Goal: Task Accomplishment & Management: Complete application form

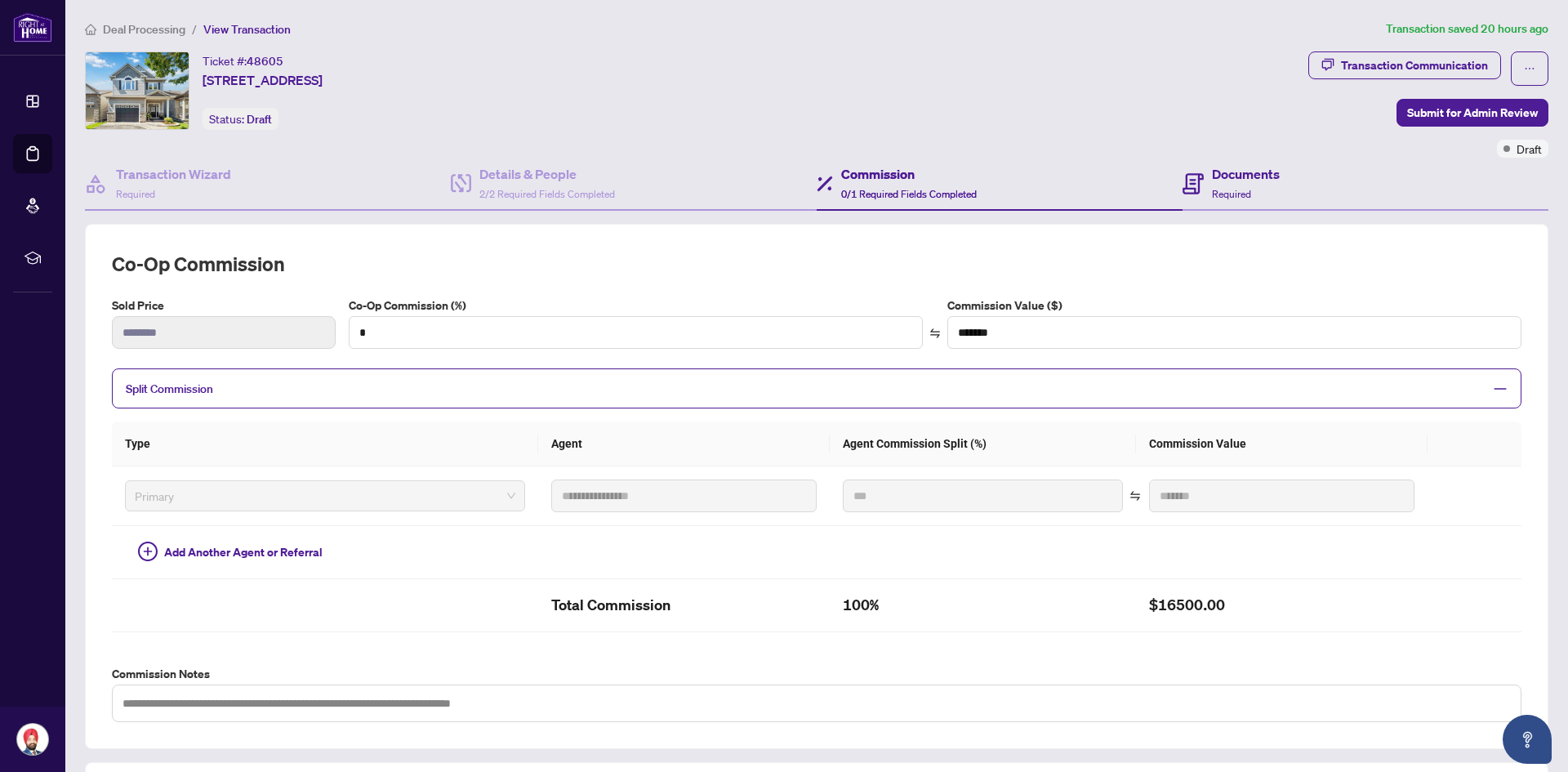
click at [1284, 173] on div "Documents Required" at bounding box center [1364, 184] width 365 height 53
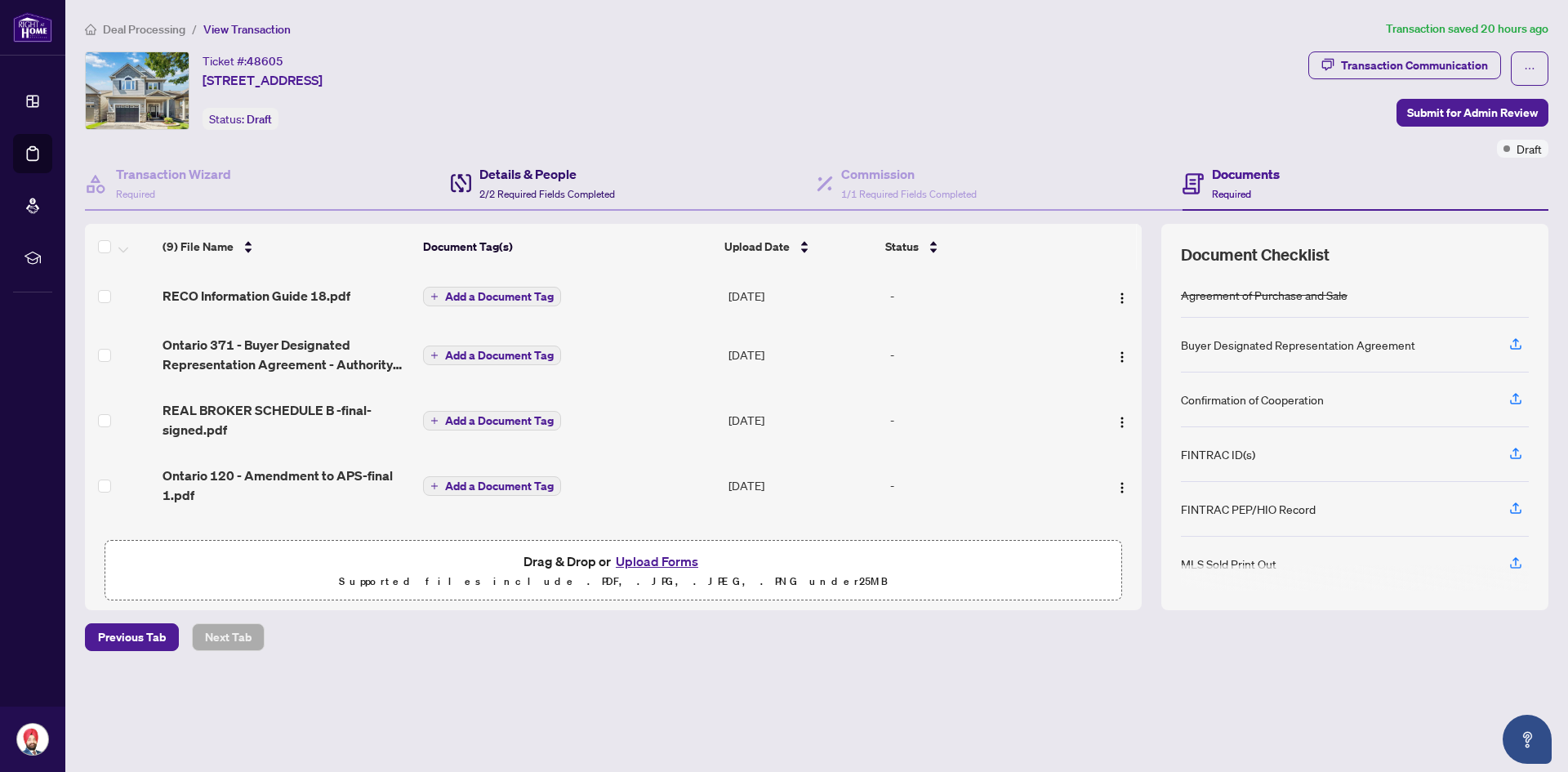
click at [564, 174] on h4 "Details & People" at bounding box center [547, 174] width 135 height 20
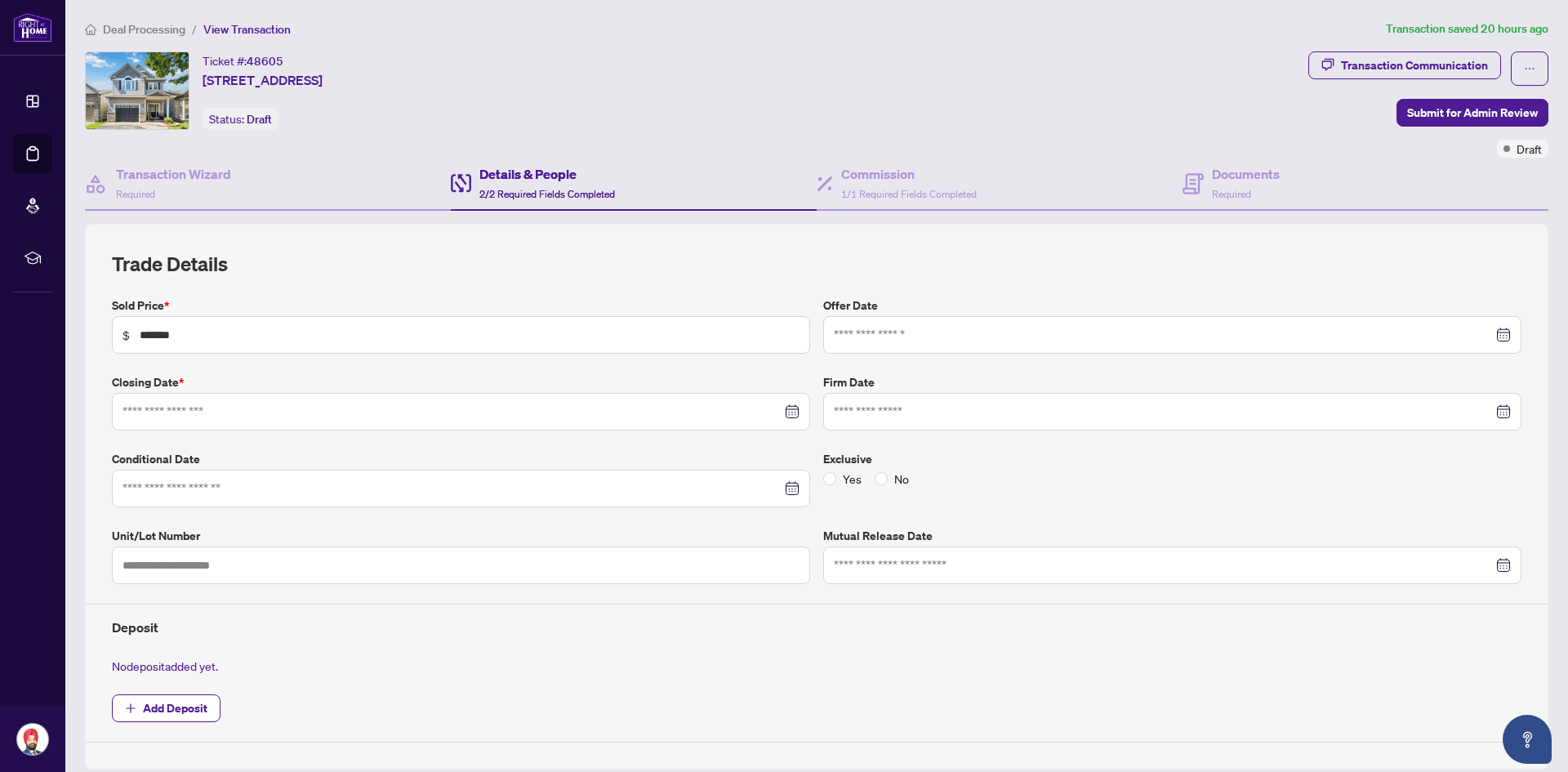
type input "**********"
click at [304, 193] on div "Transaction Wizard Required" at bounding box center [267, 184] width 365 height 53
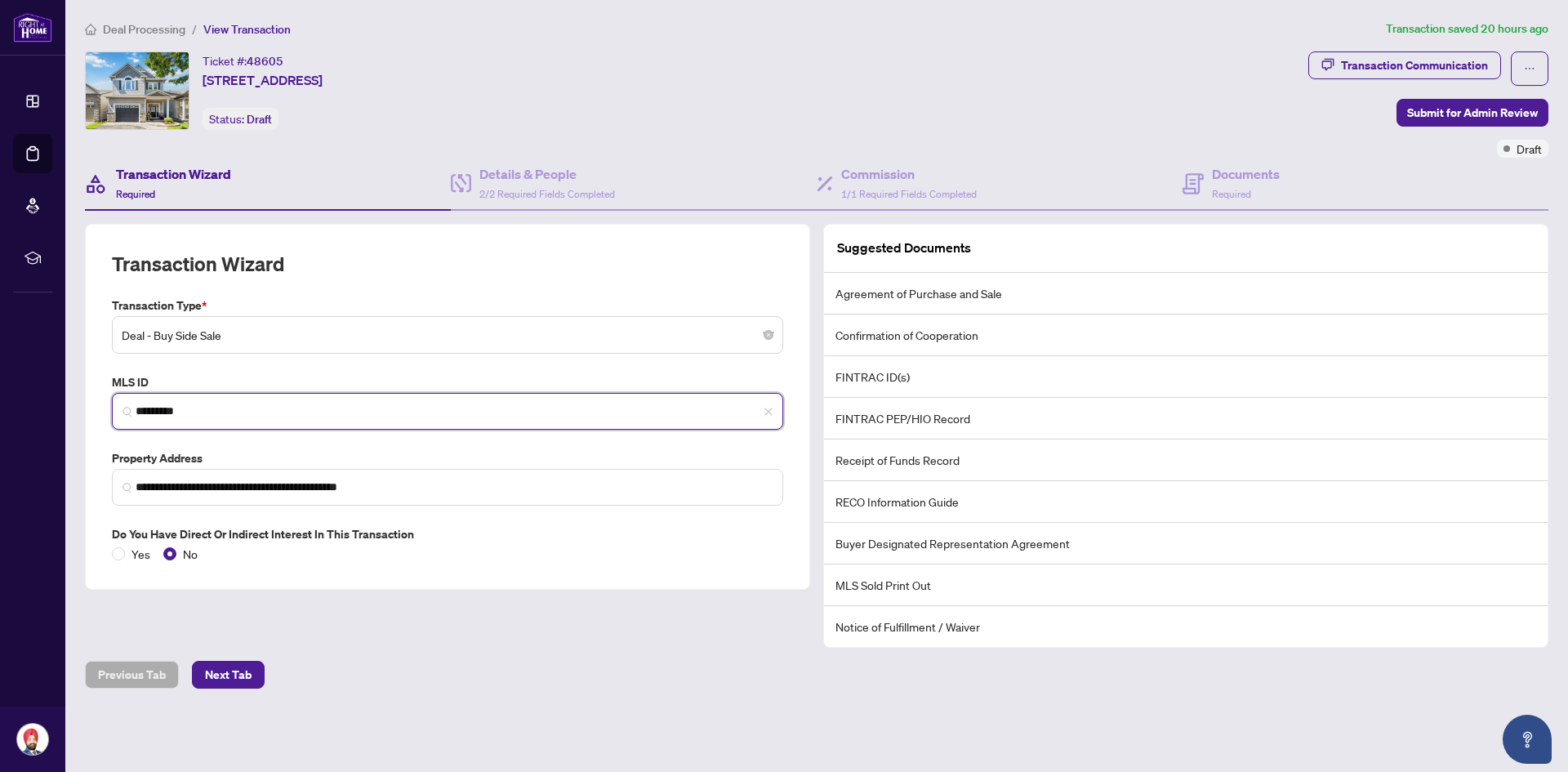
click at [156, 414] on input "*********" at bounding box center [454, 411] width 637 height 17
click at [956, 199] on div "Commission 1/1 Required Fields Completed" at bounding box center [909, 183] width 135 height 38
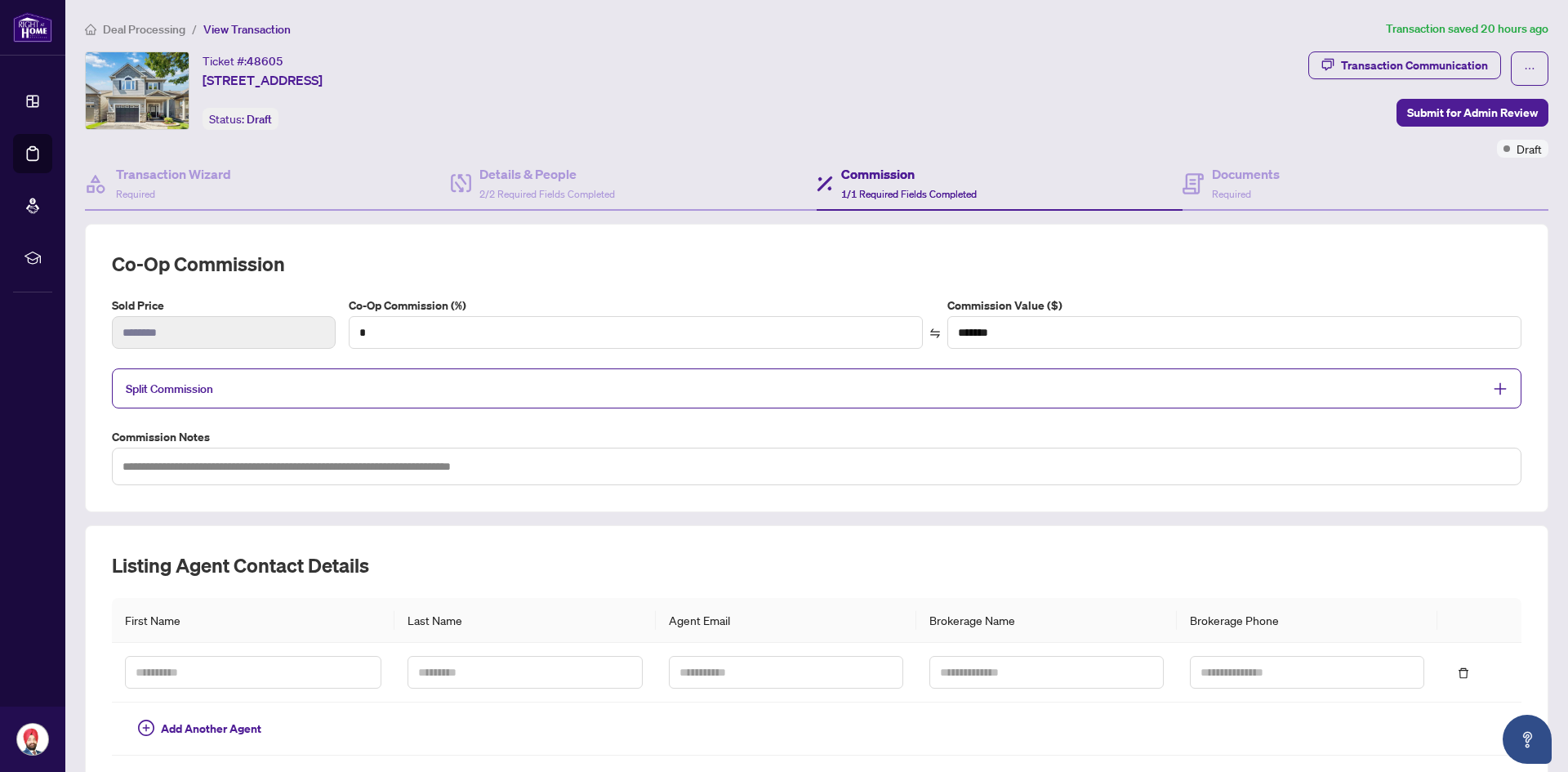
click at [864, 389] on span "Split Commission" at bounding box center [804, 388] width 1357 height 19
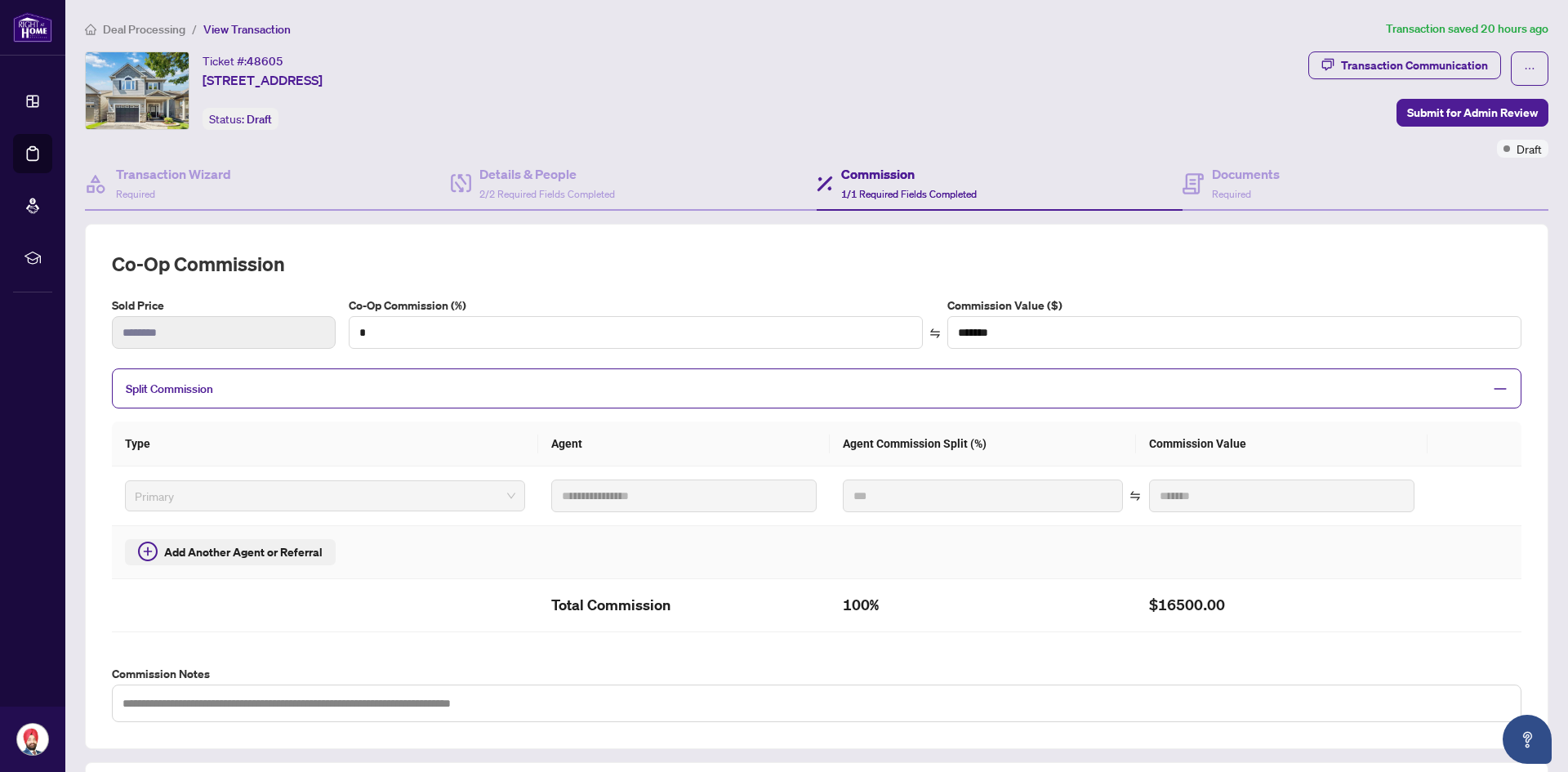
click at [279, 553] on span "Add Another Agent or Referral" at bounding box center [243, 552] width 158 height 18
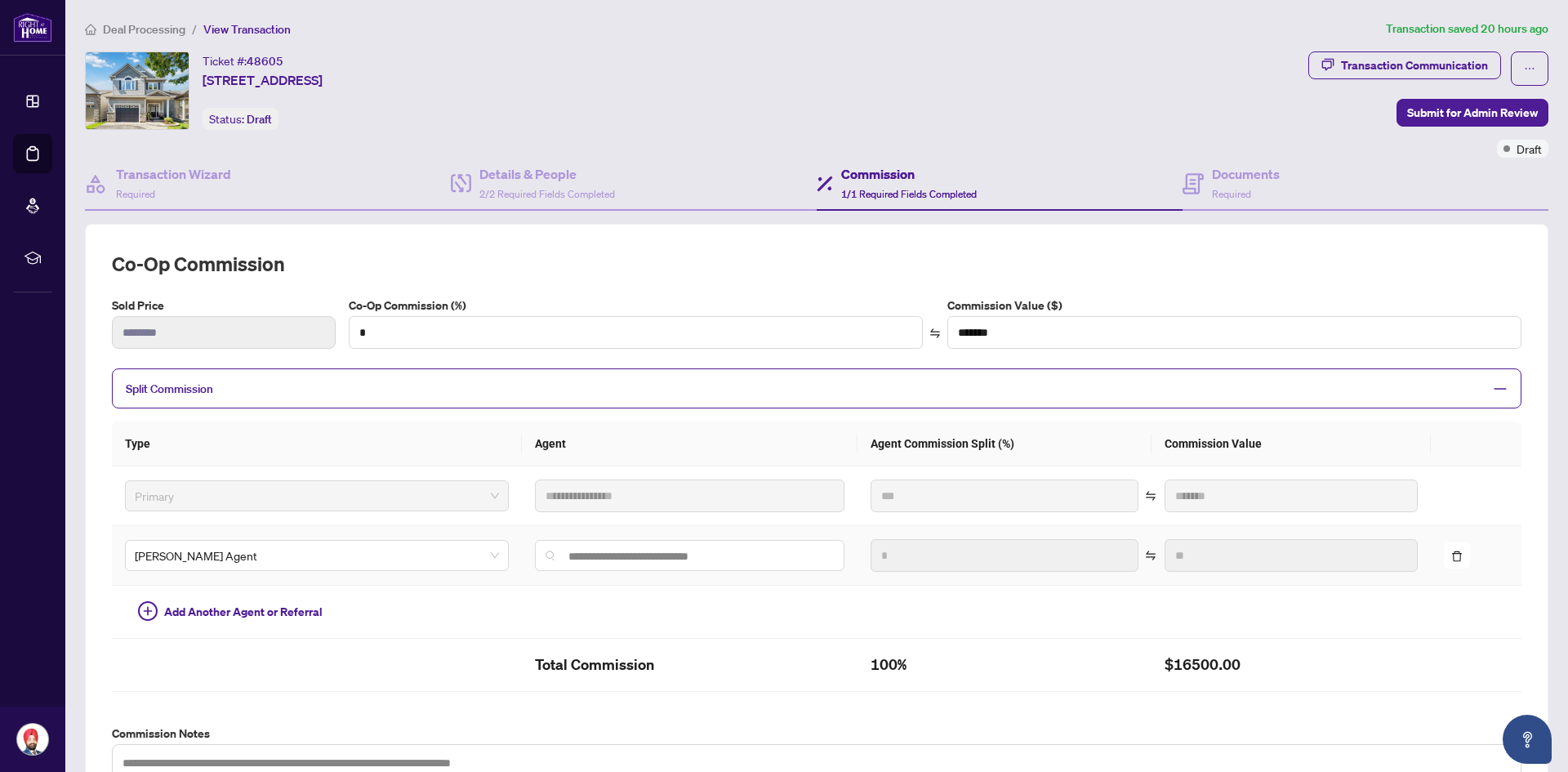
click at [1455, 554] on icon "delete" at bounding box center [1456, 556] width 11 height 11
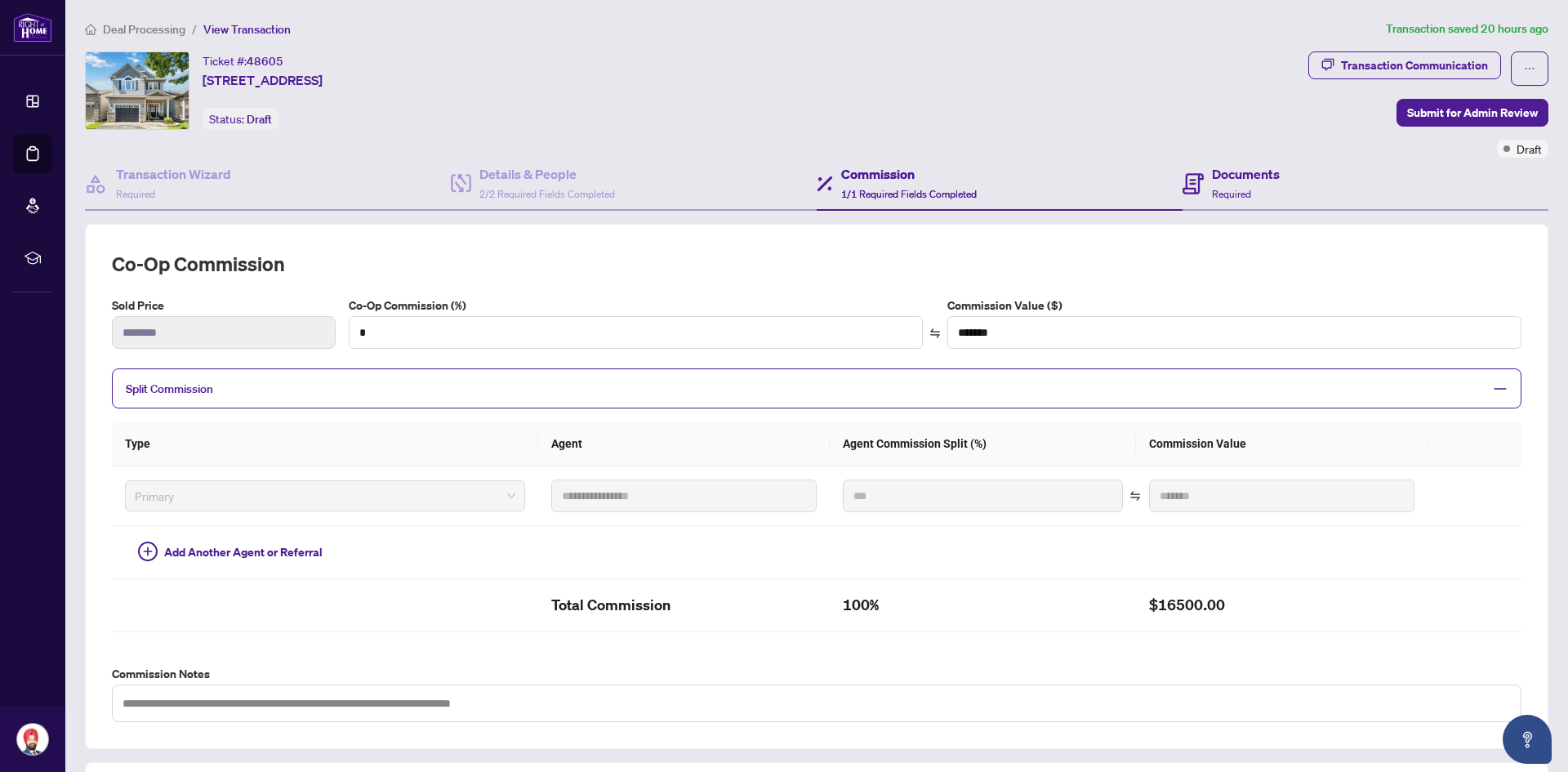
click at [1272, 184] on div "Documents Required" at bounding box center [1364, 184] width 365 height 53
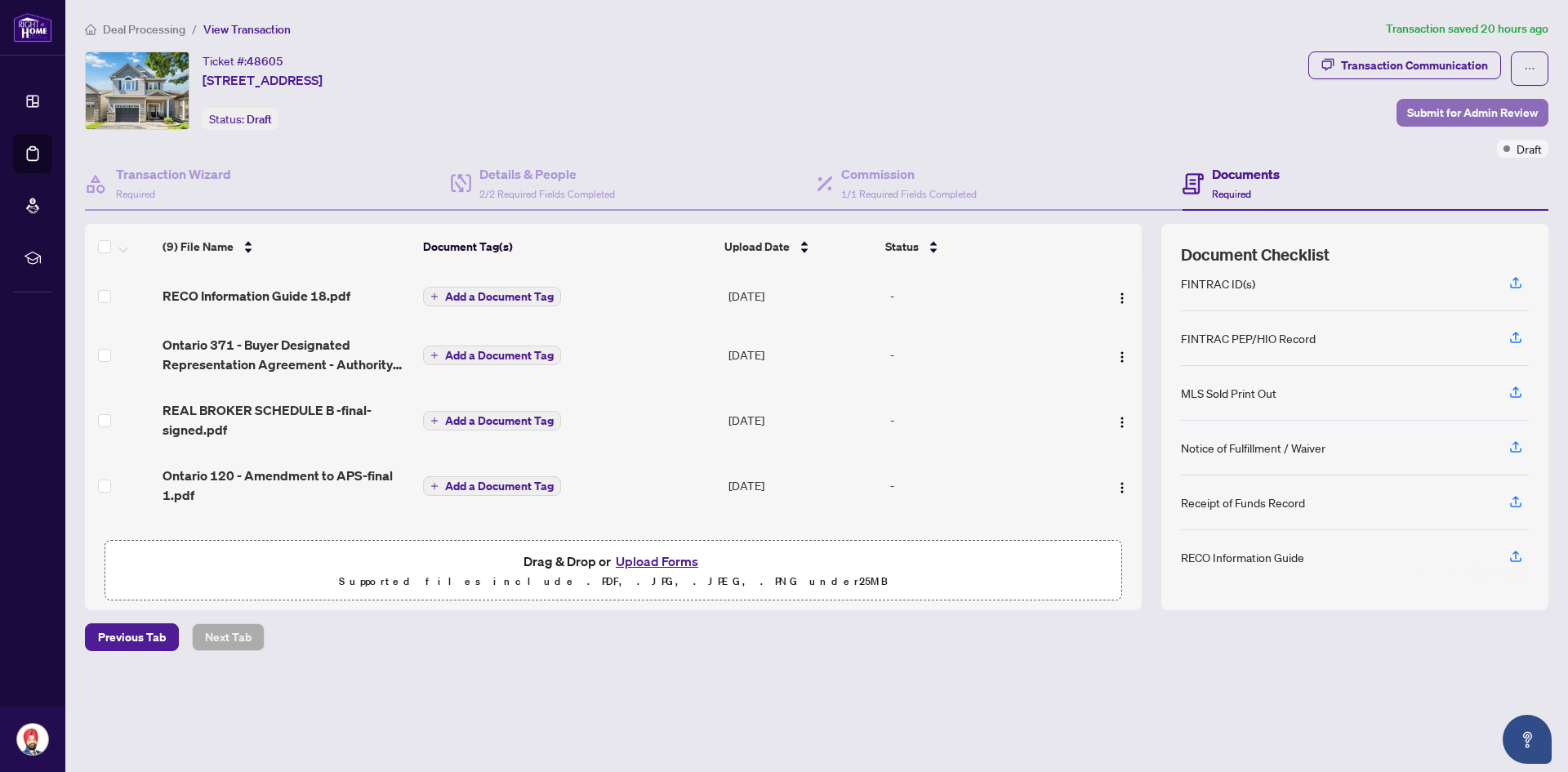
click at [1506, 109] on span "Submit for Admin Review" at bounding box center [1472, 112] width 131 height 26
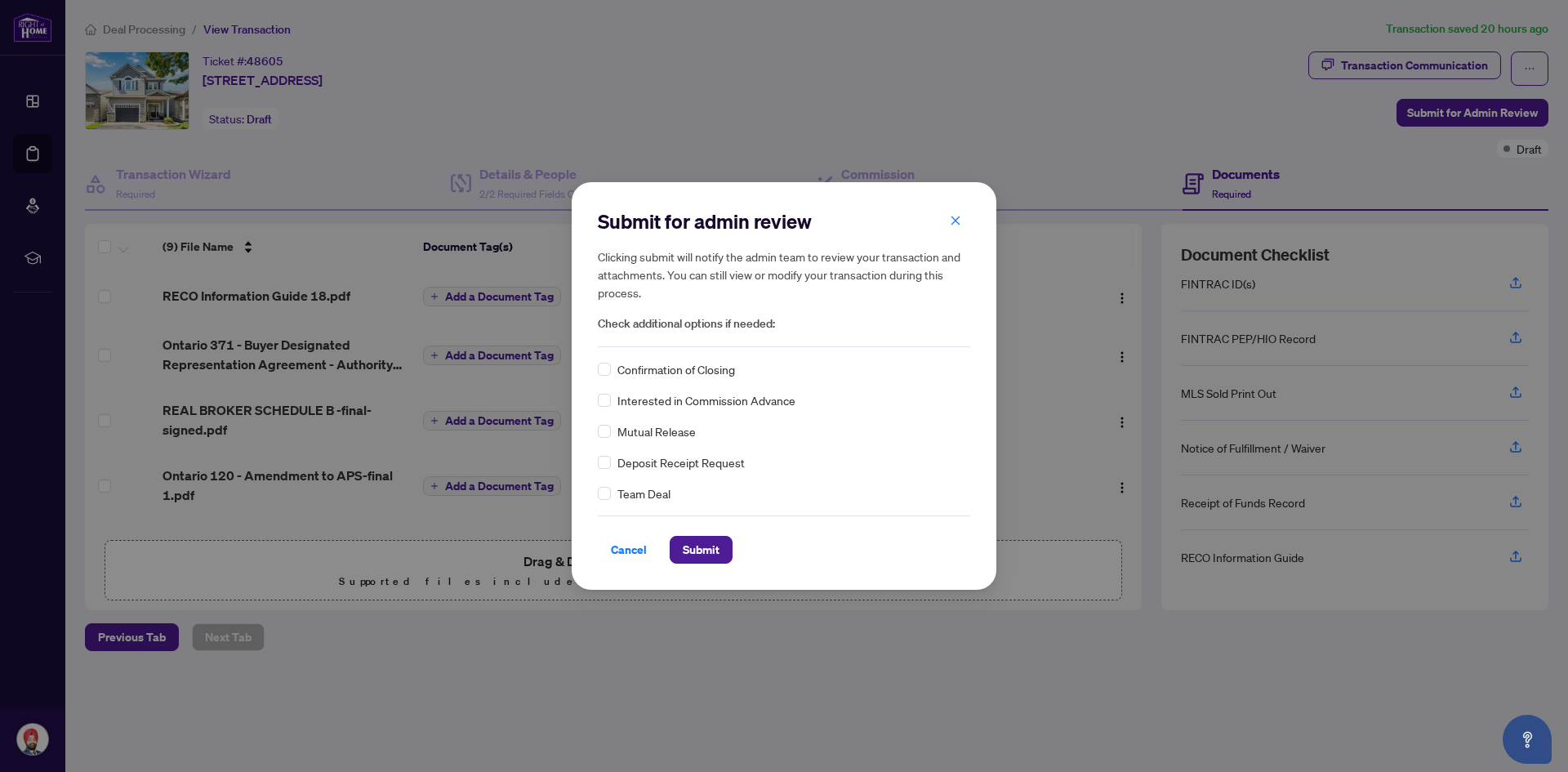
click at [956, 219] on icon "close" at bounding box center [956, 220] width 11 height 11
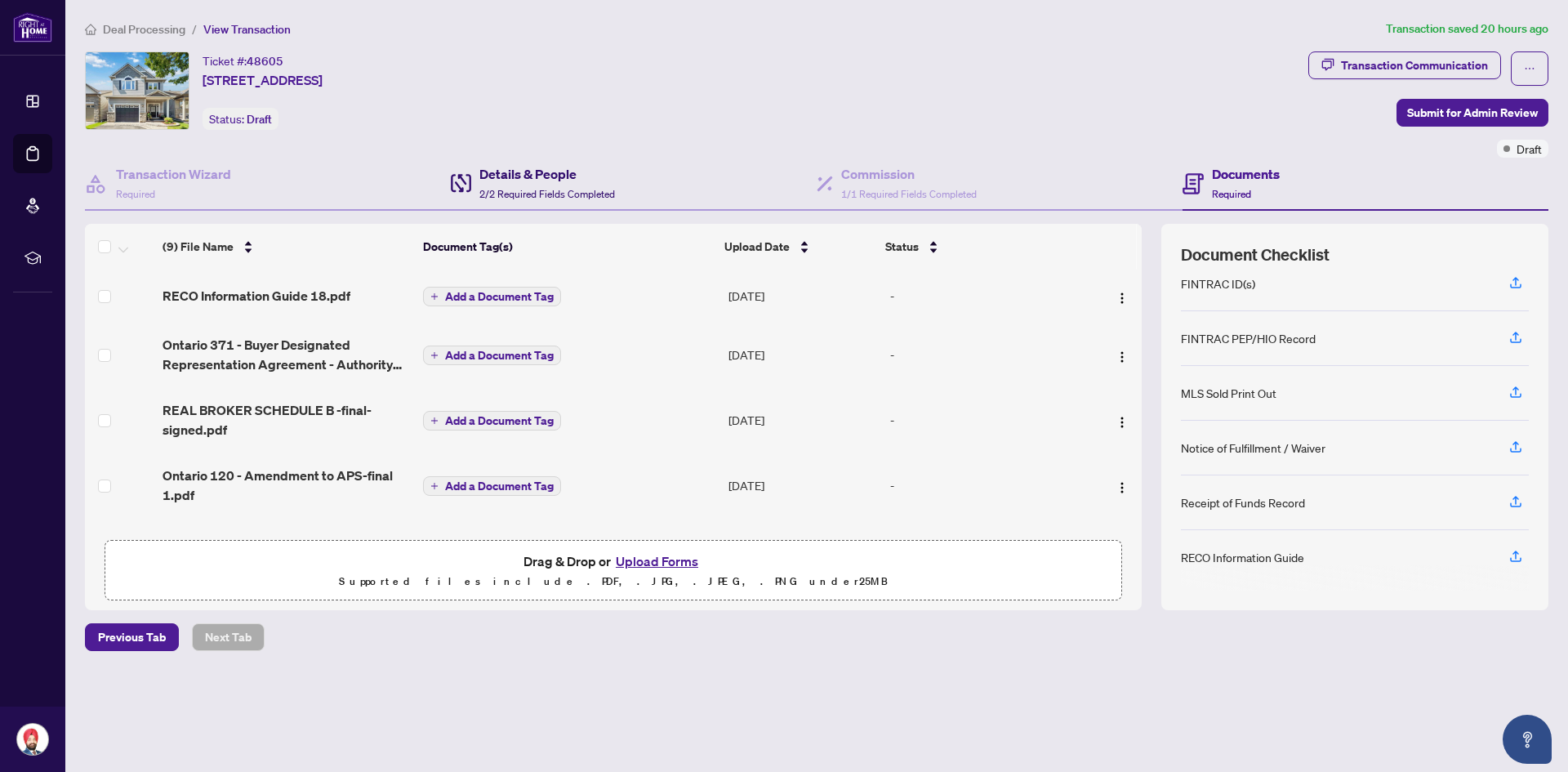
click at [573, 190] on span "2/2 Required Fields Completed" at bounding box center [547, 194] width 135 height 12
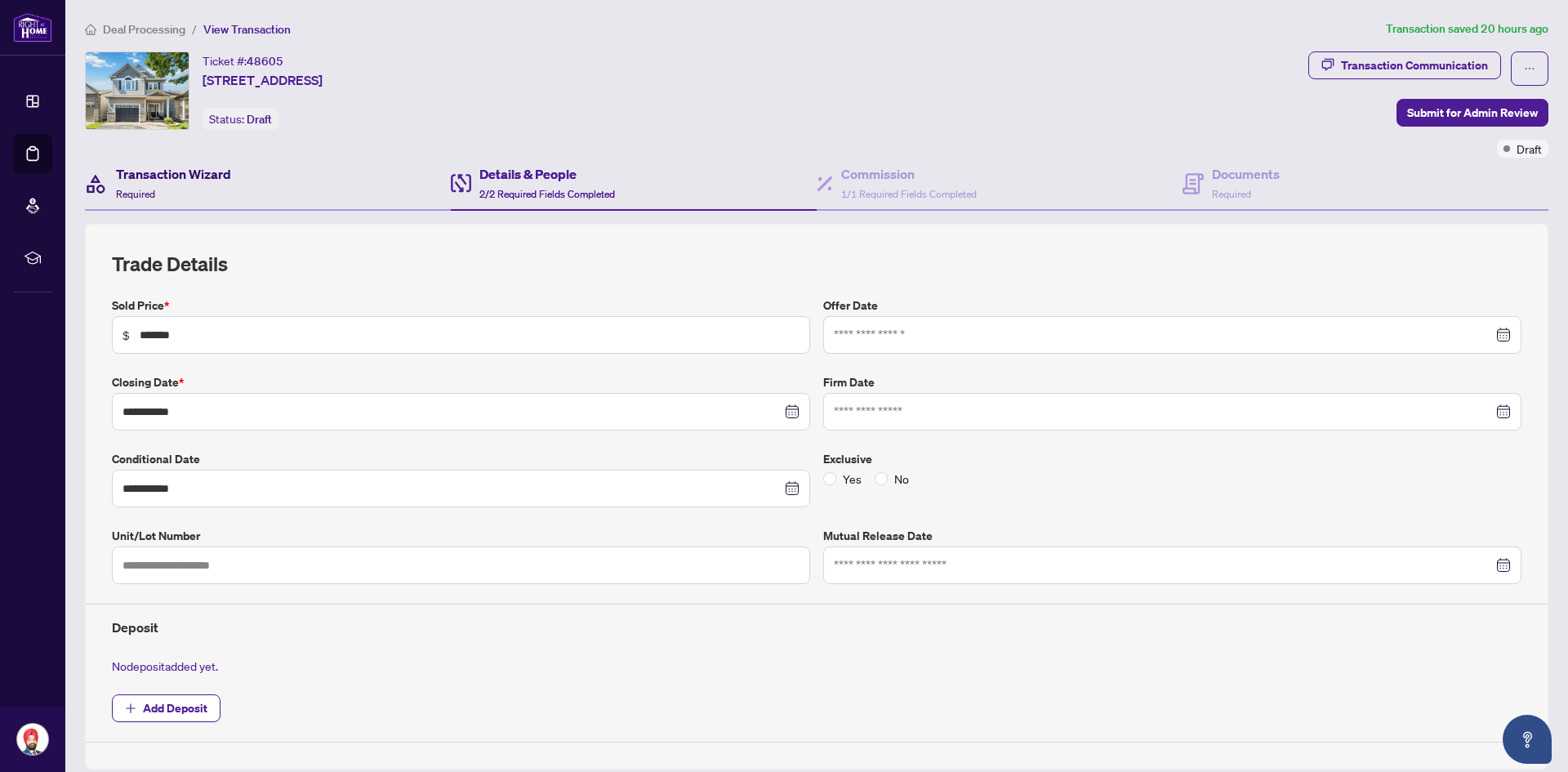
click at [190, 172] on h4 "Transaction Wizard" at bounding box center [174, 174] width 115 height 20
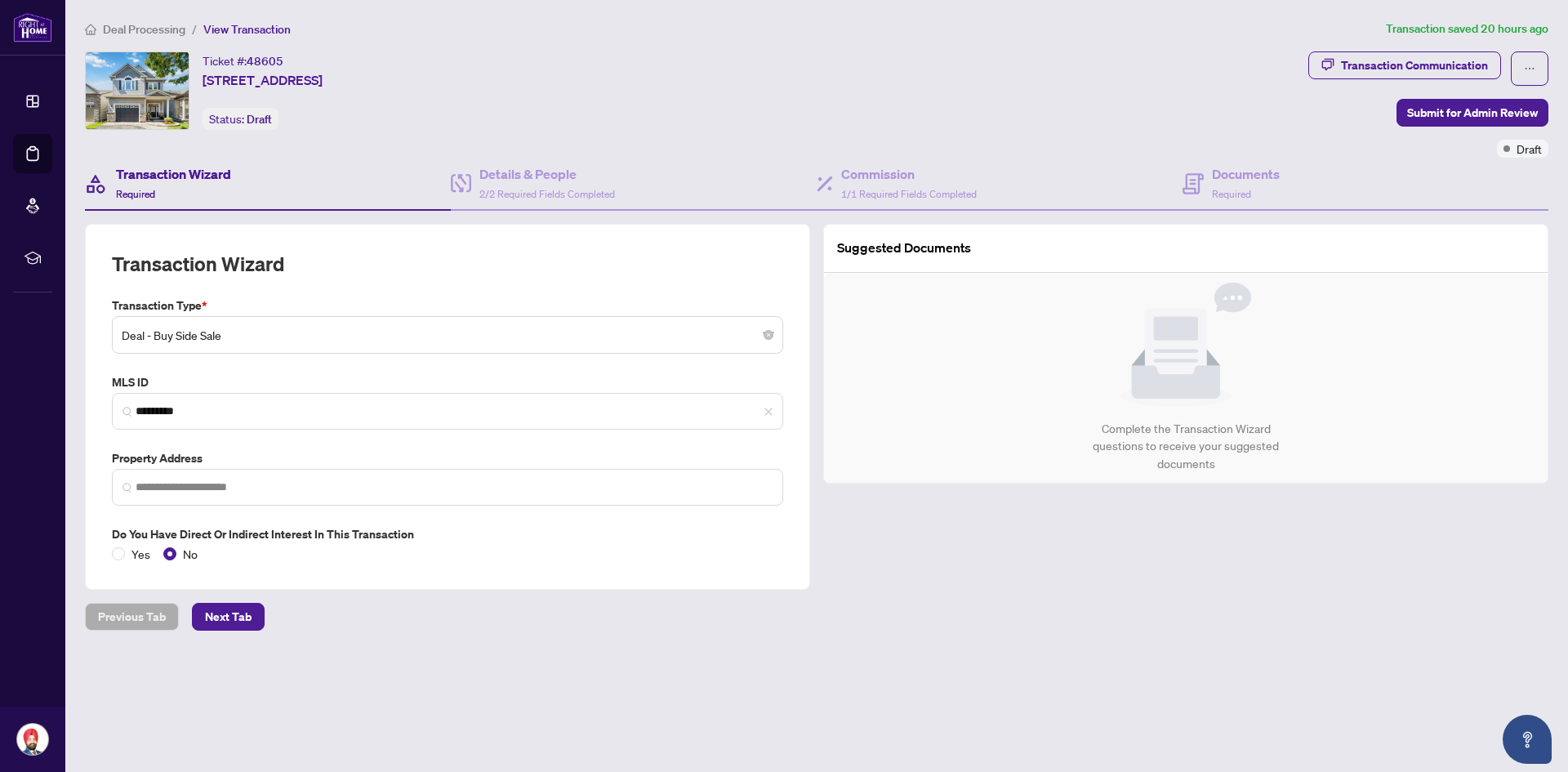
type input "**********"
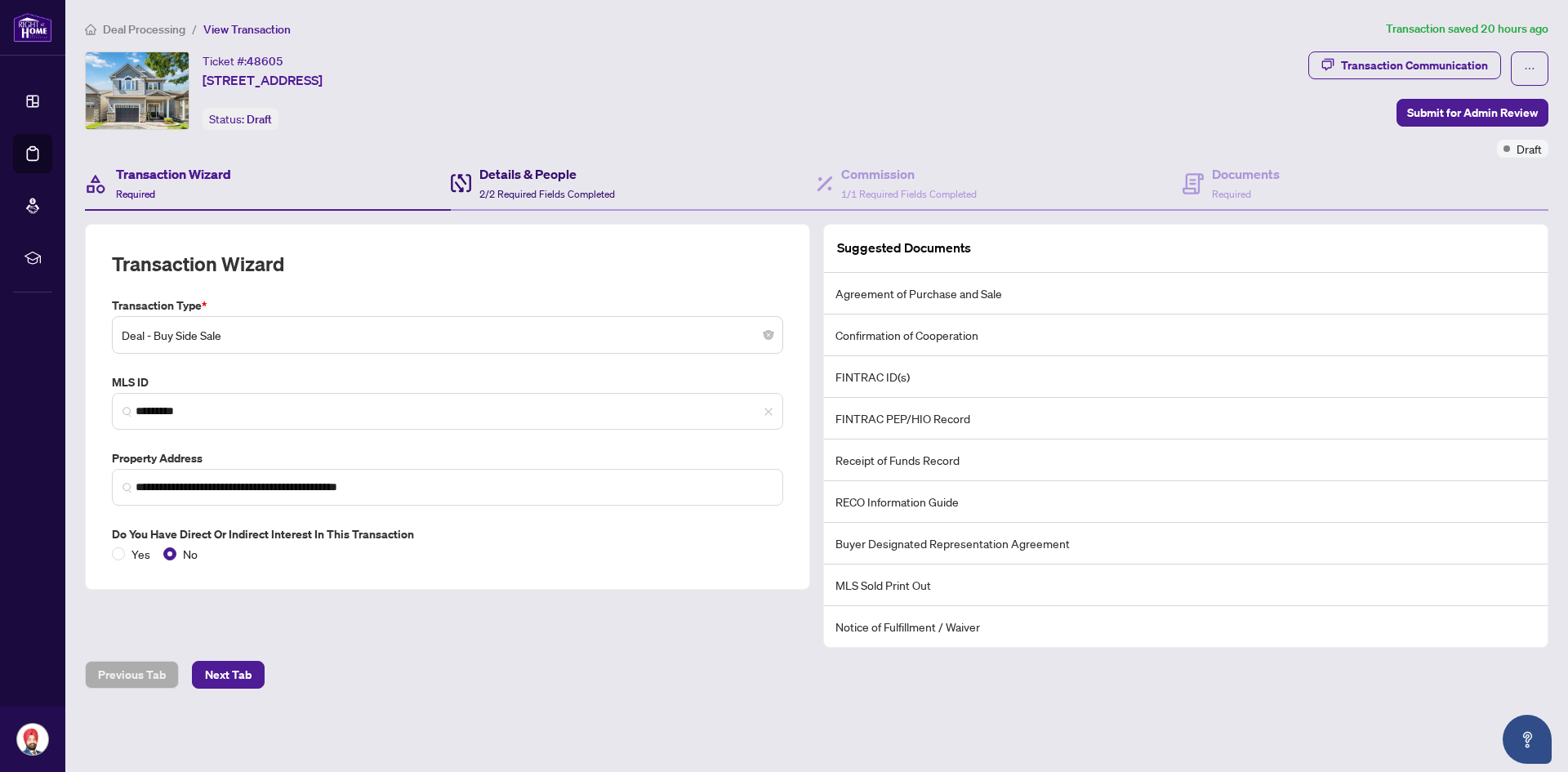
click at [569, 188] on span "2/2 Required Fields Completed" at bounding box center [547, 194] width 135 height 12
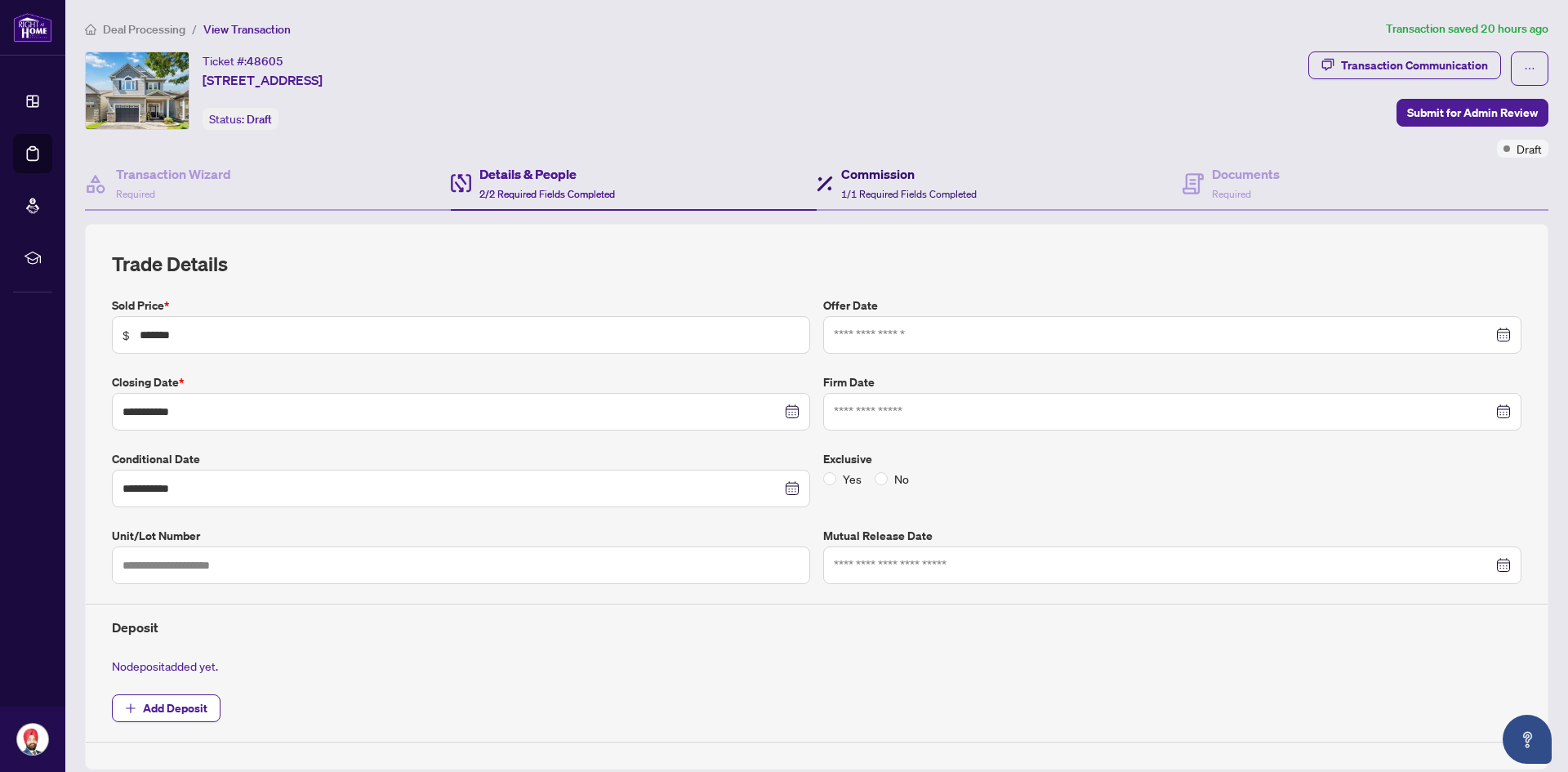
click at [881, 165] on h4 "Commission" at bounding box center [909, 174] width 135 height 20
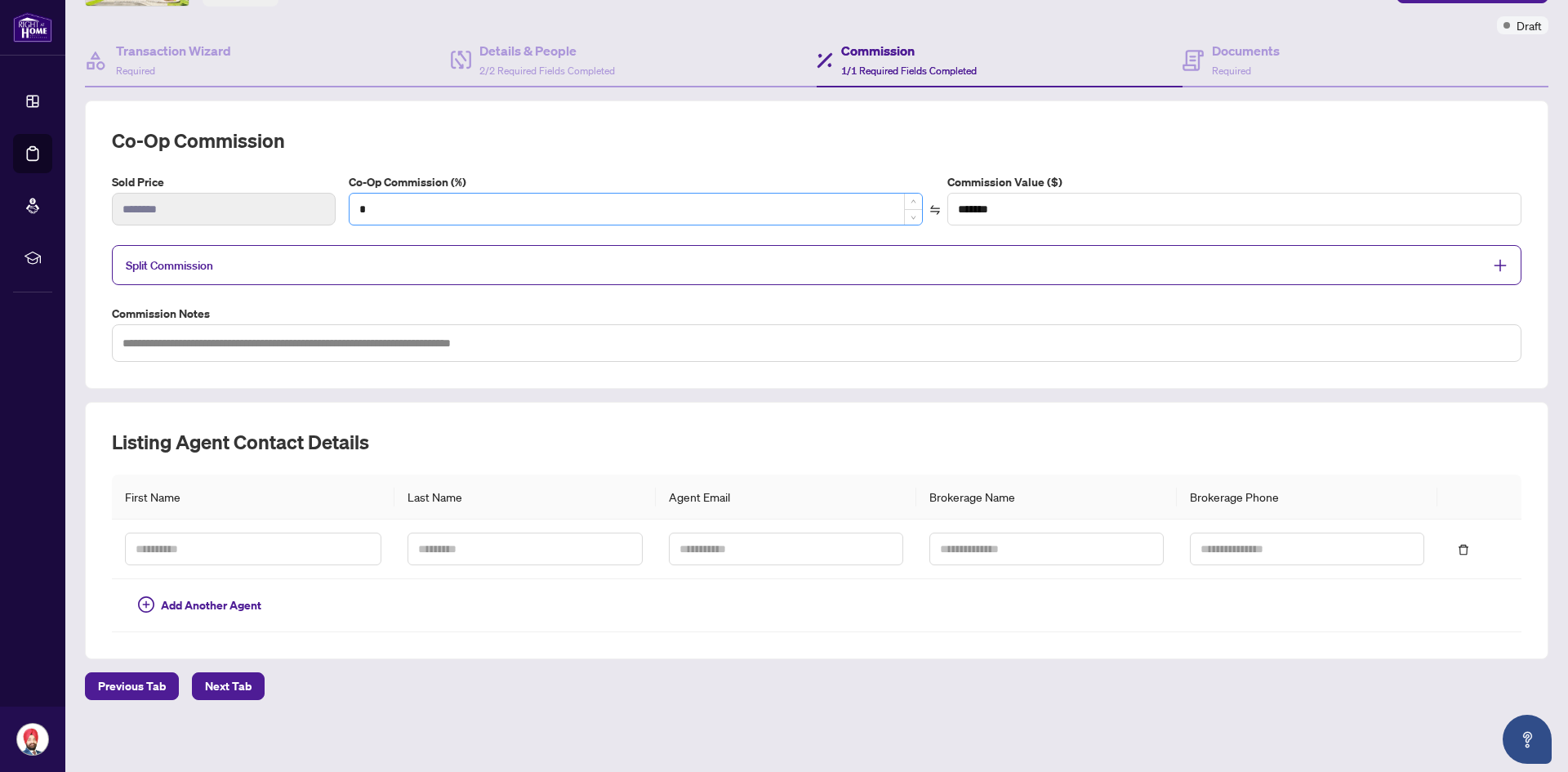
scroll to position [127, 0]
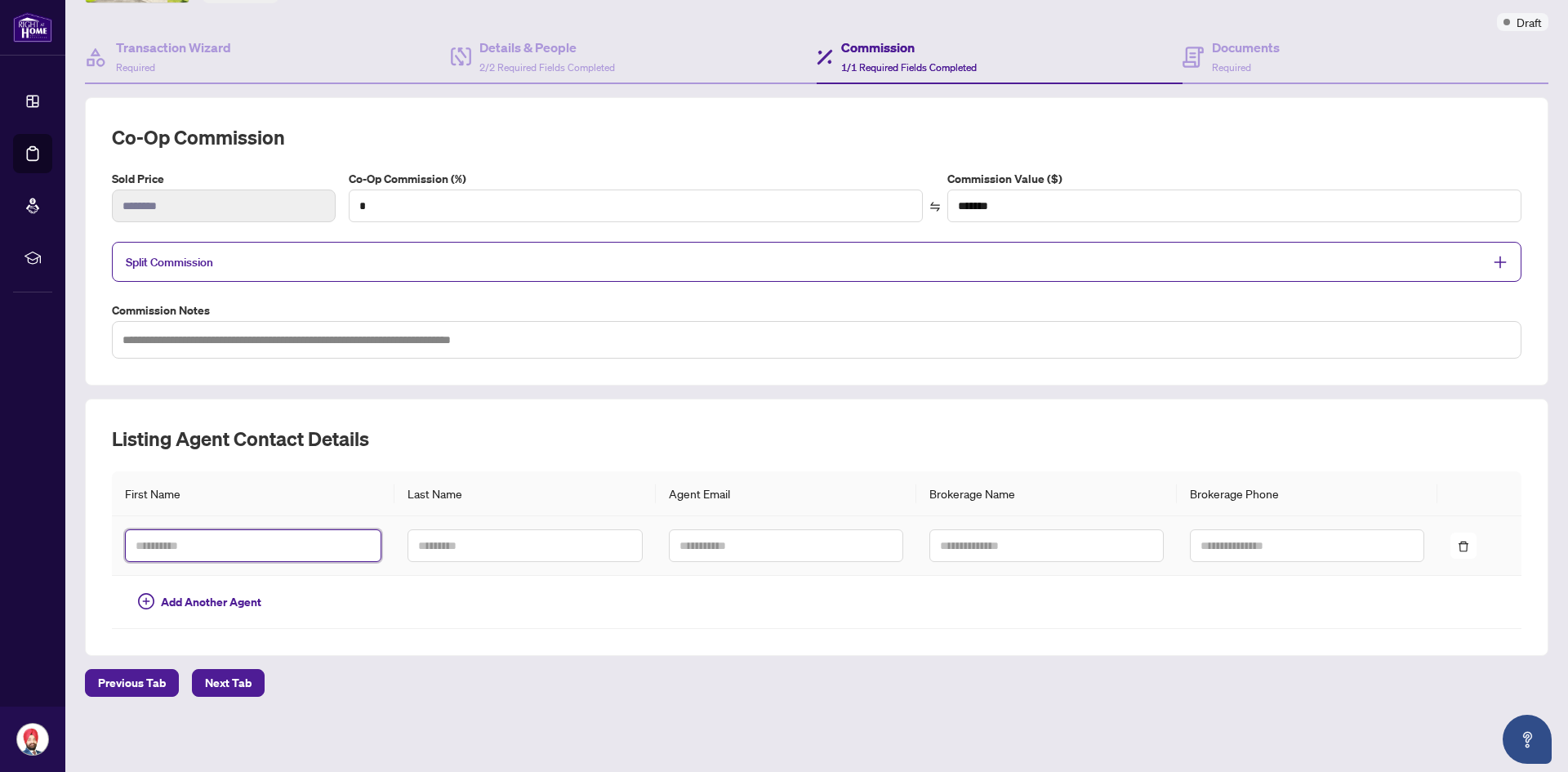
click at [258, 540] on input "text" at bounding box center [253, 546] width 257 height 32
type input "****"
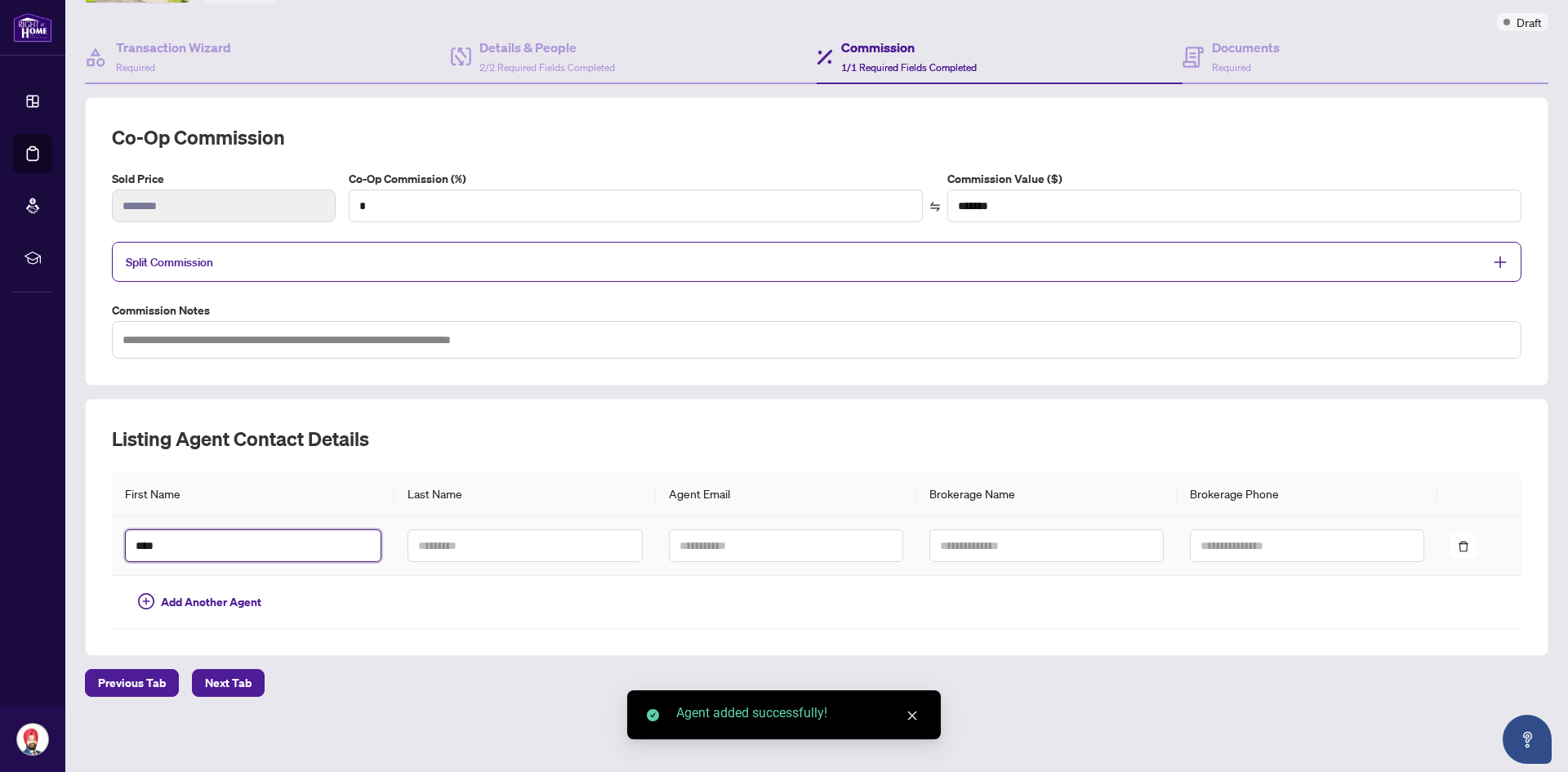
click at [258, 542] on input "****" at bounding box center [253, 546] width 257 height 32
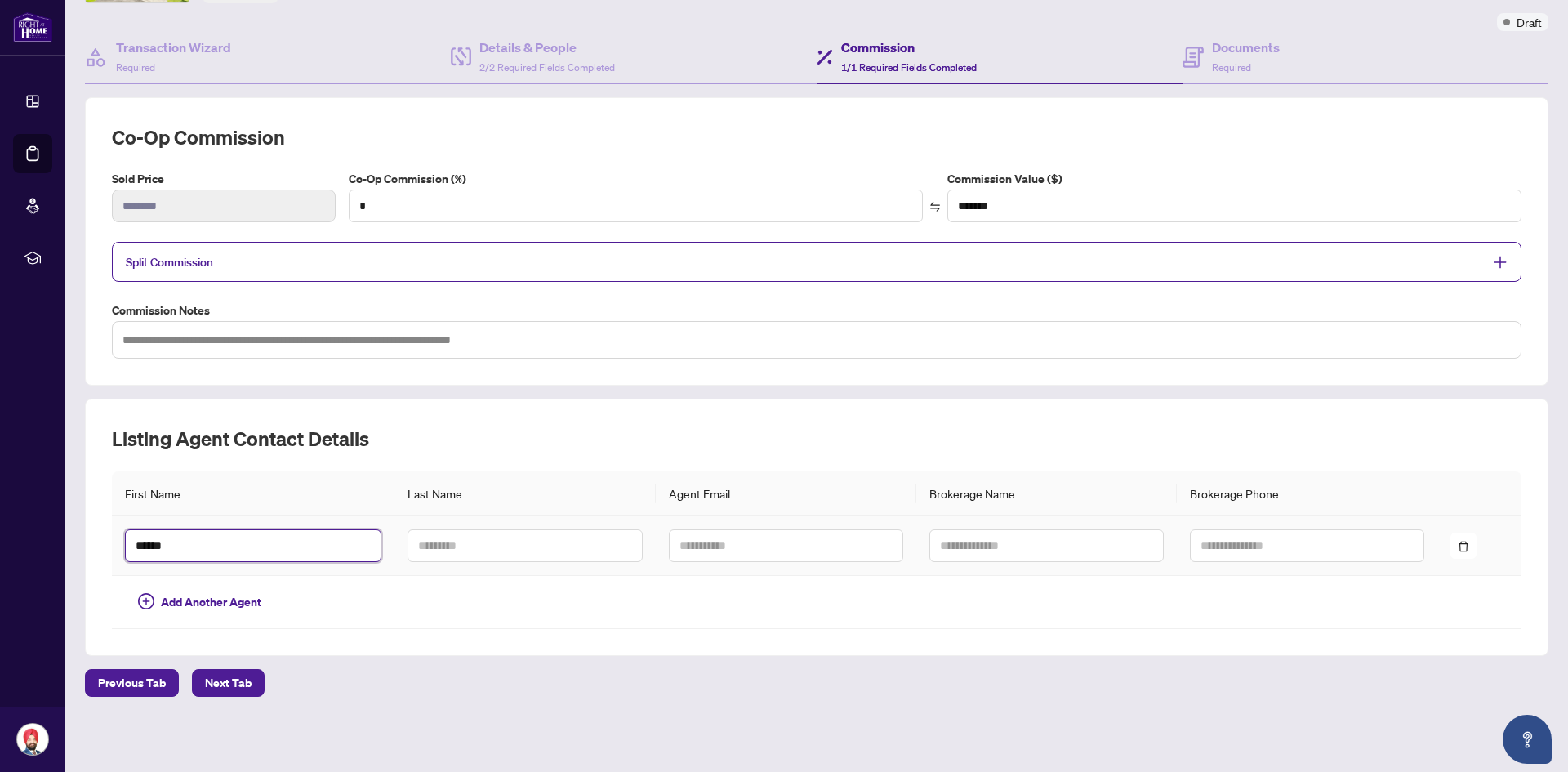
type input "*****"
click at [1457, 536] on span "button" at bounding box center [1463, 545] width 11 height 18
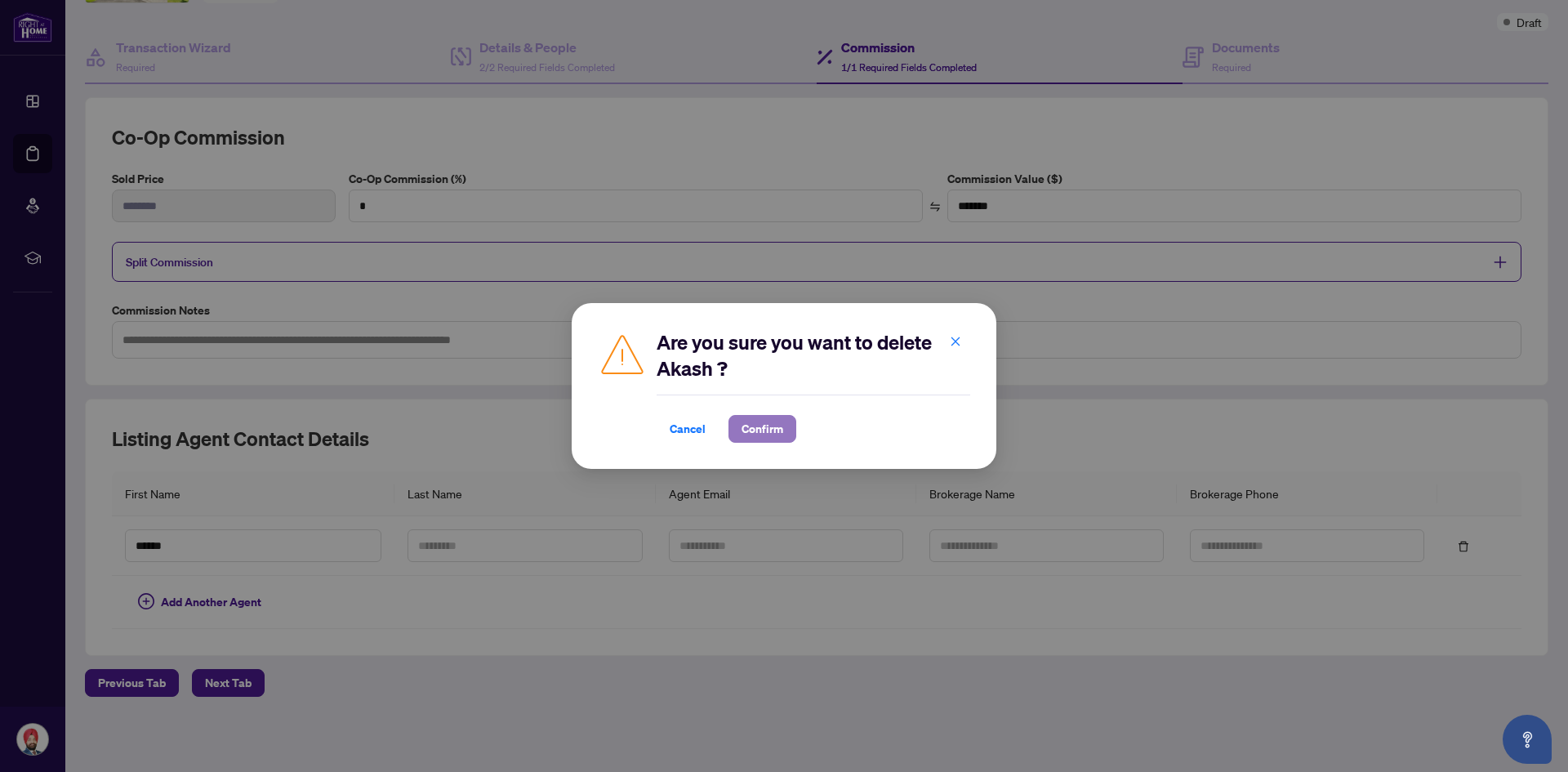
click at [752, 439] on span "Confirm" at bounding box center [762, 428] width 42 height 26
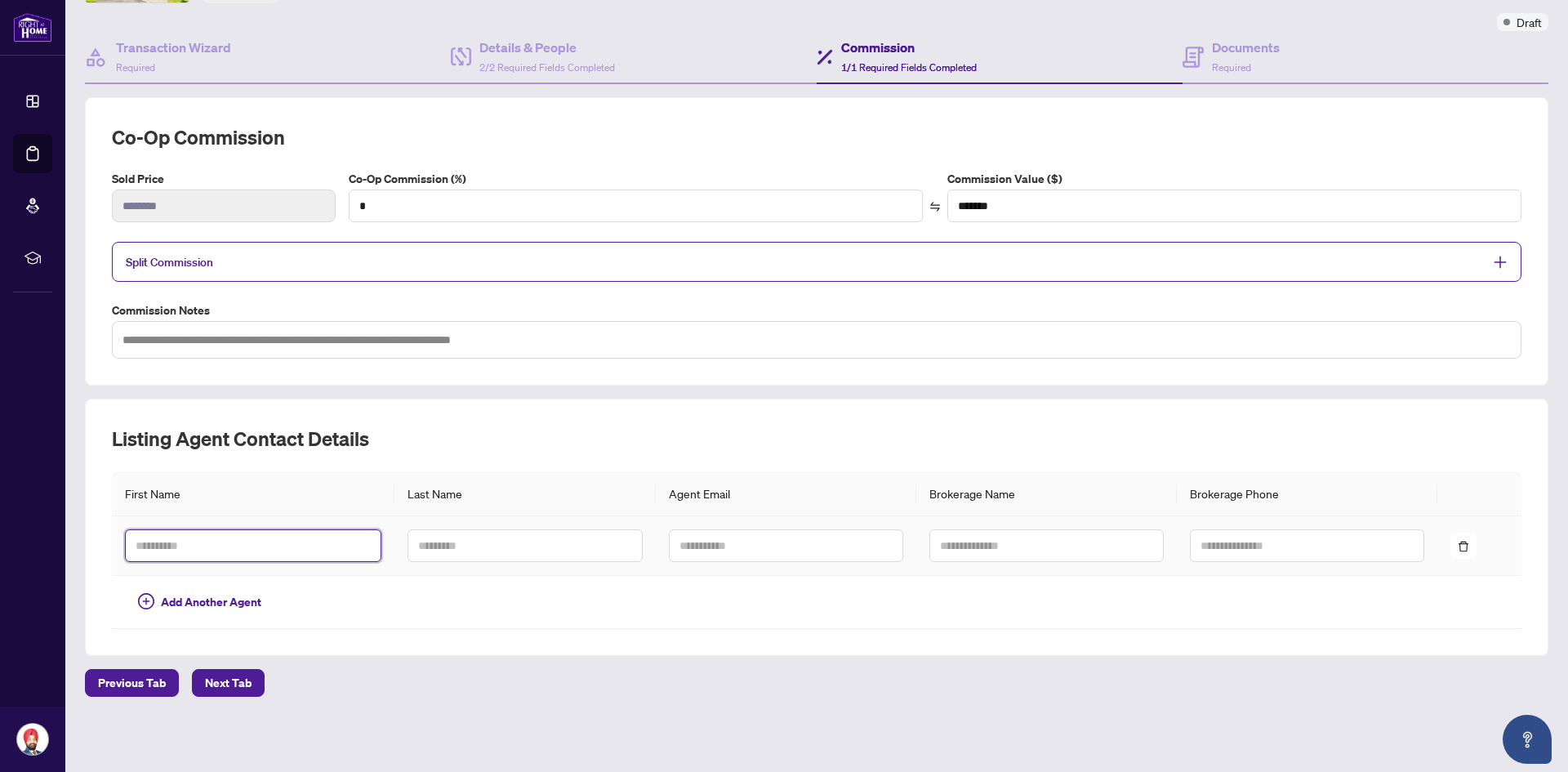
click at [292, 549] on input "text" at bounding box center [253, 546] width 257 height 32
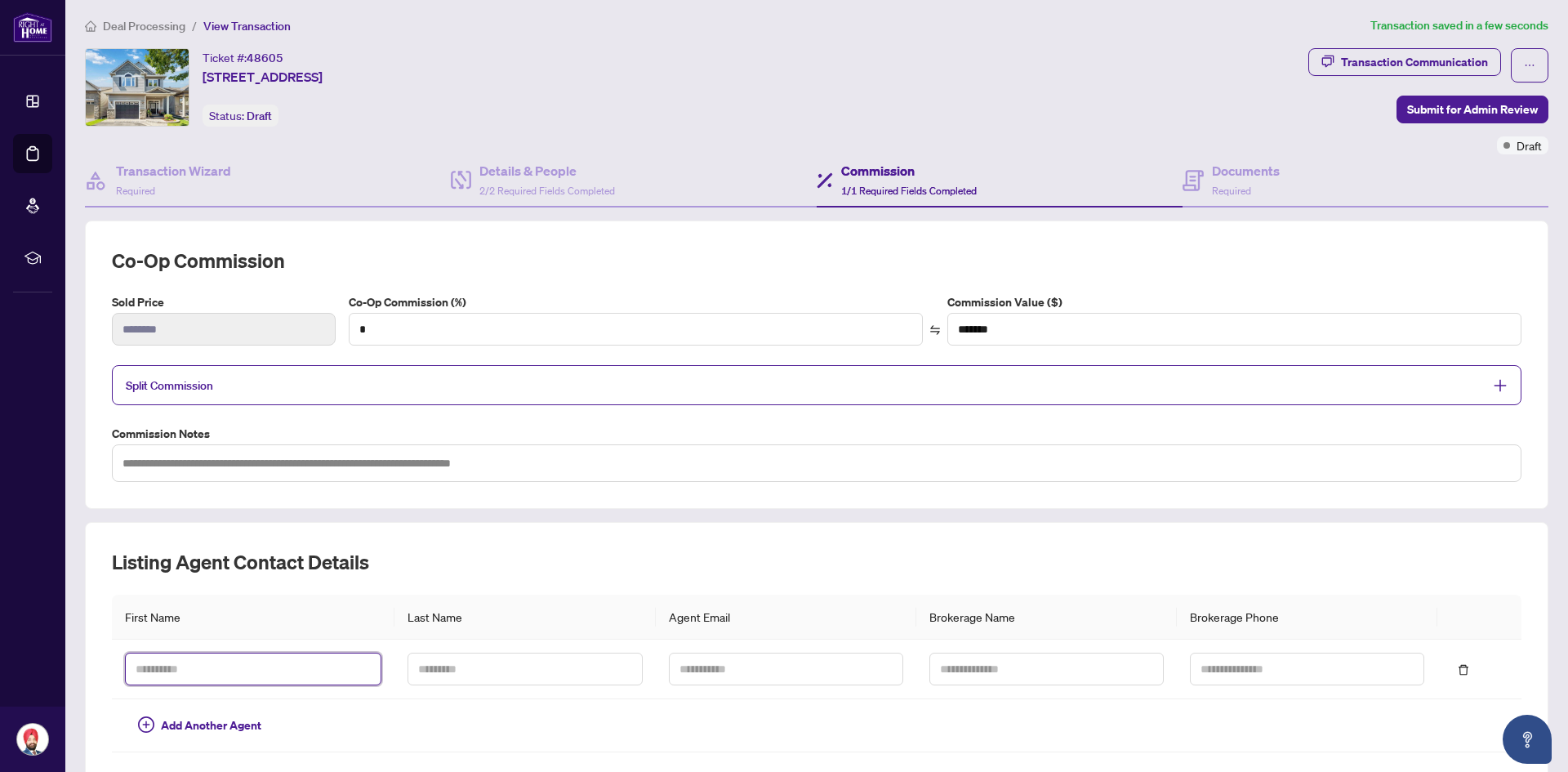
scroll to position [0, 0]
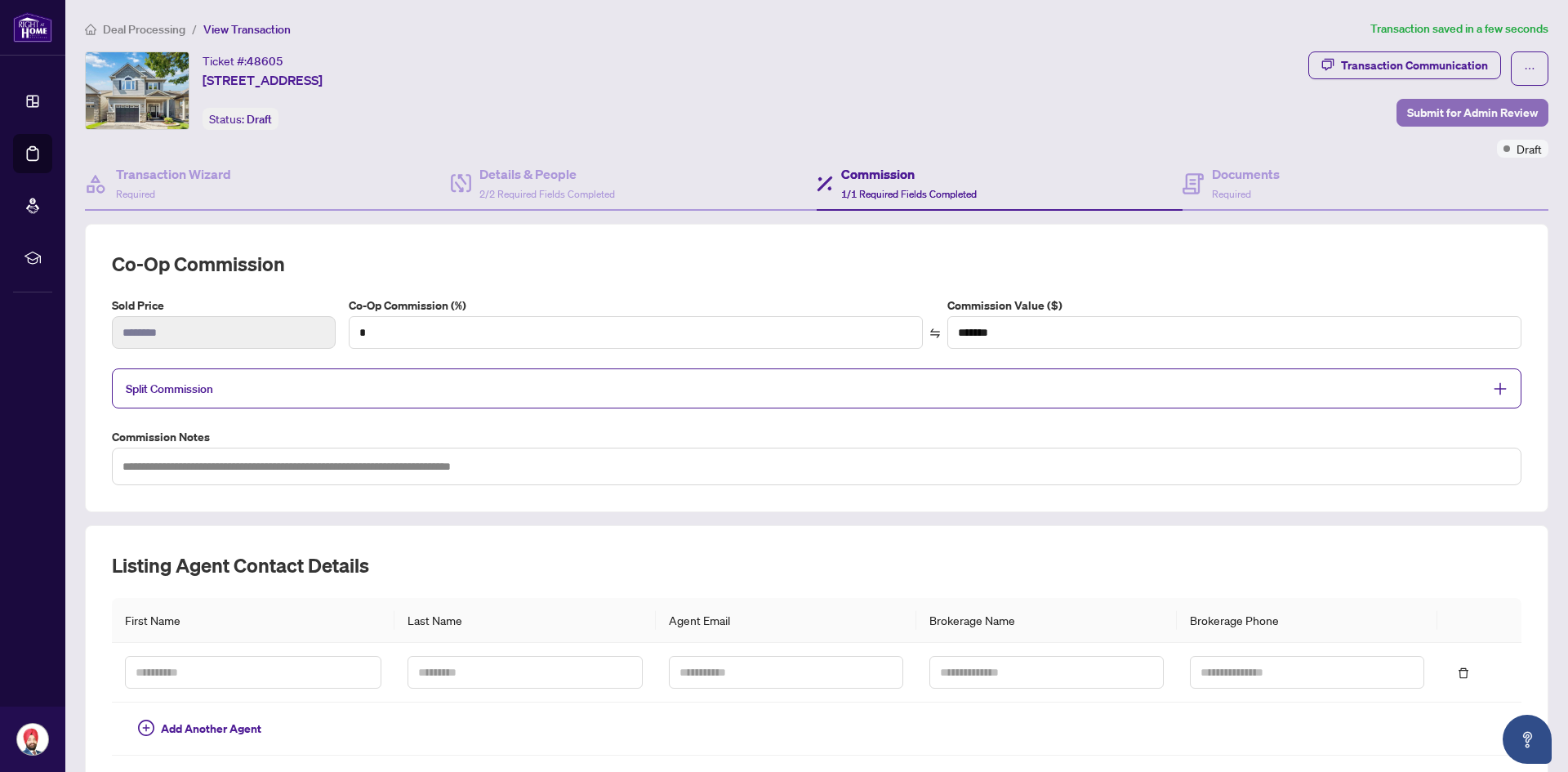
click at [1461, 122] on span "Submit for Admin Review" at bounding box center [1472, 112] width 131 height 26
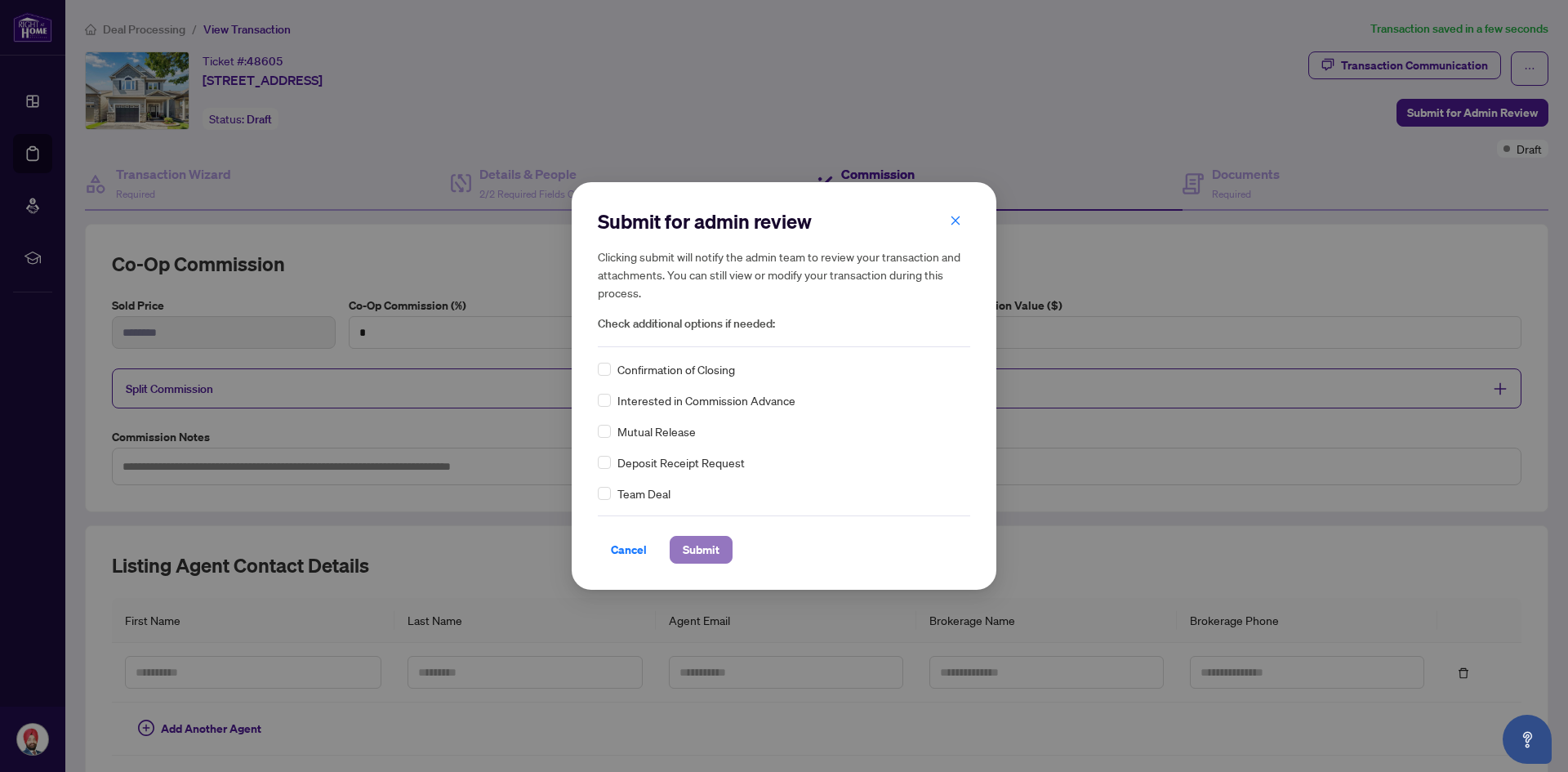
click at [717, 548] on span "Submit" at bounding box center [701, 549] width 37 height 26
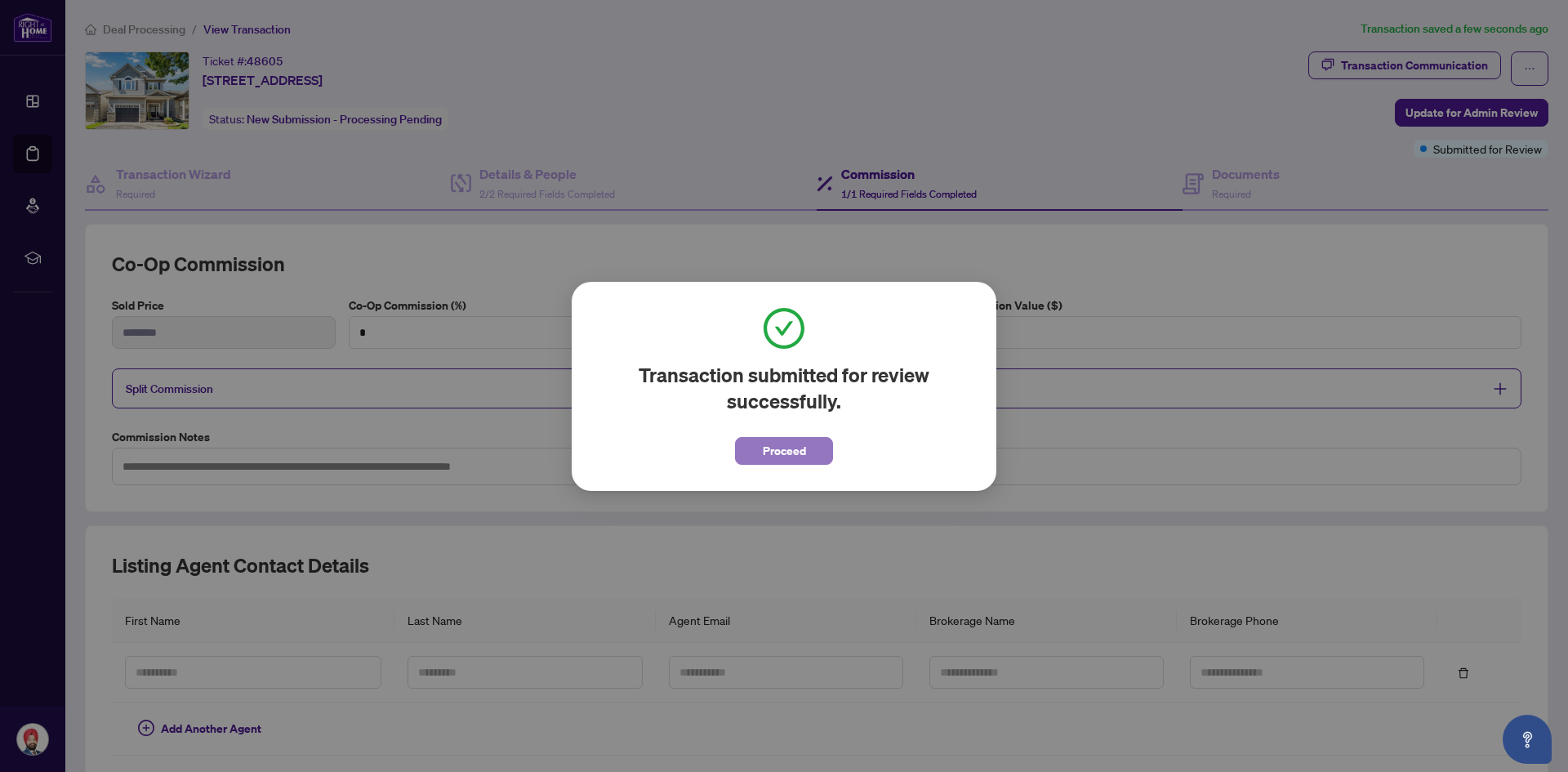
click at [791, 449] on span "Proceed" at bounding box center [783, 450] width 43 height 26
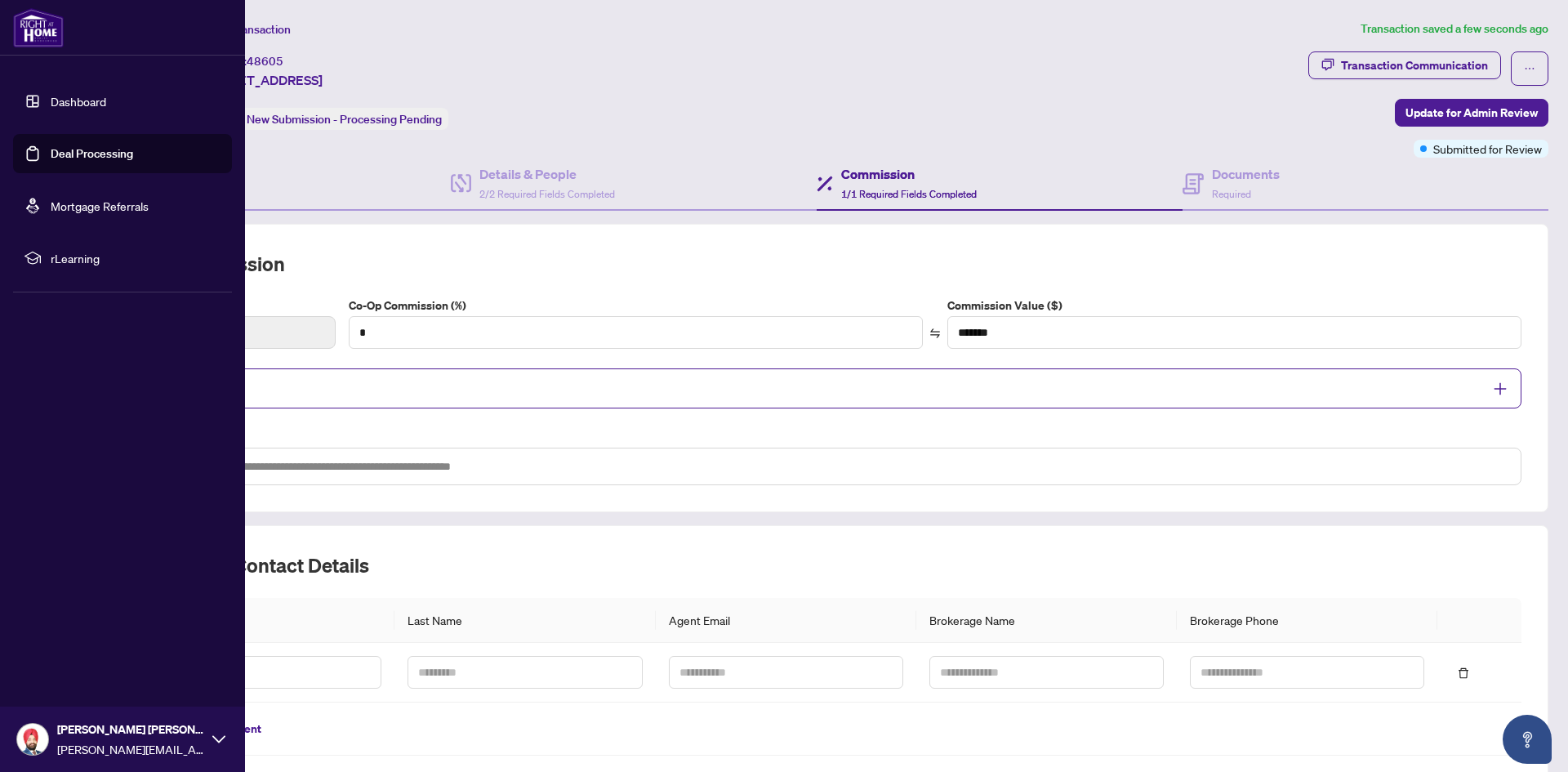
click at [65, 109] on link "Dashboard" at bounding box center [78, 100] width 55 height 14
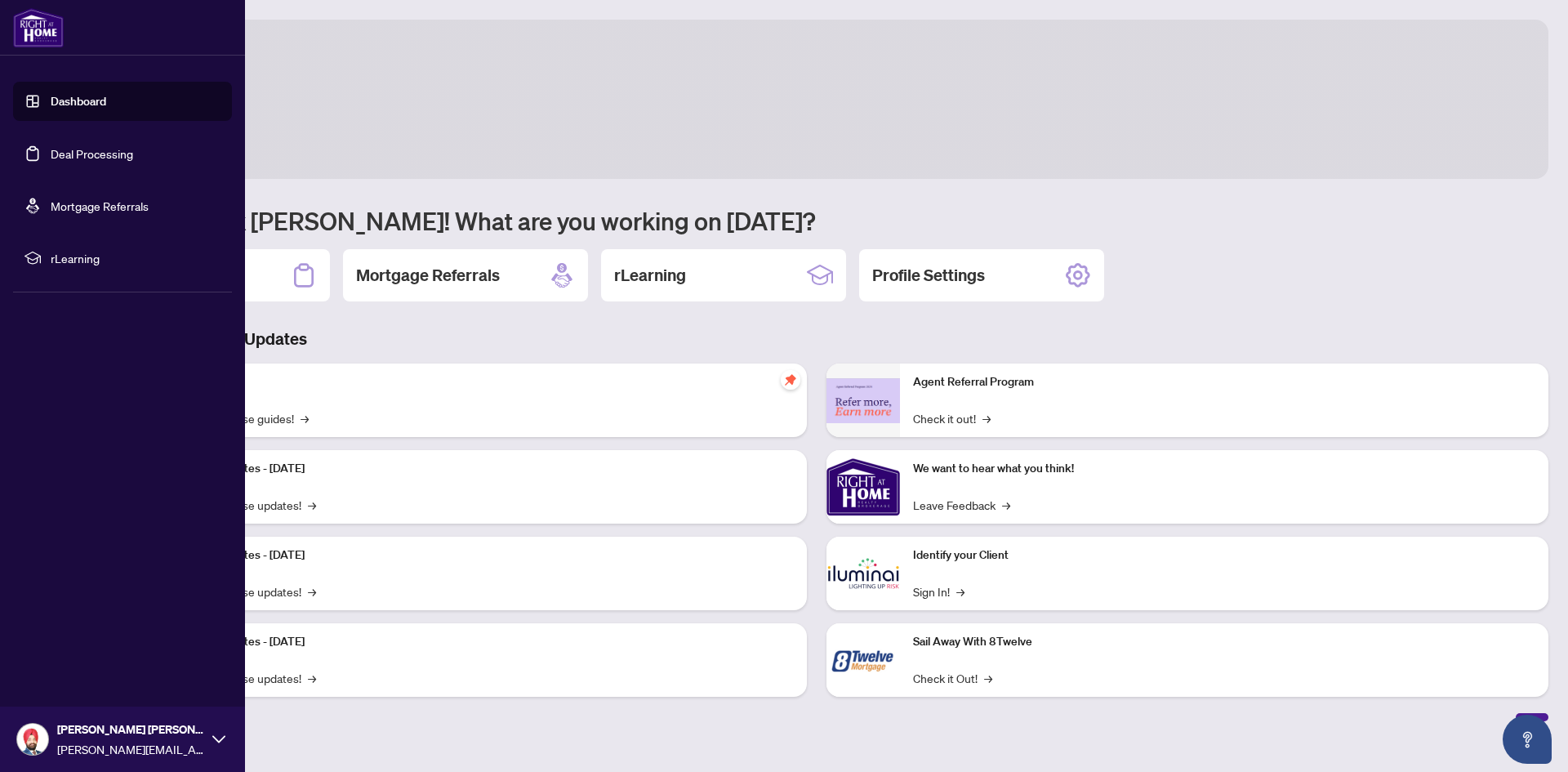
click at [71, 96] on link "Dashboard" at bounding box center [78, 100] width 55 height 14
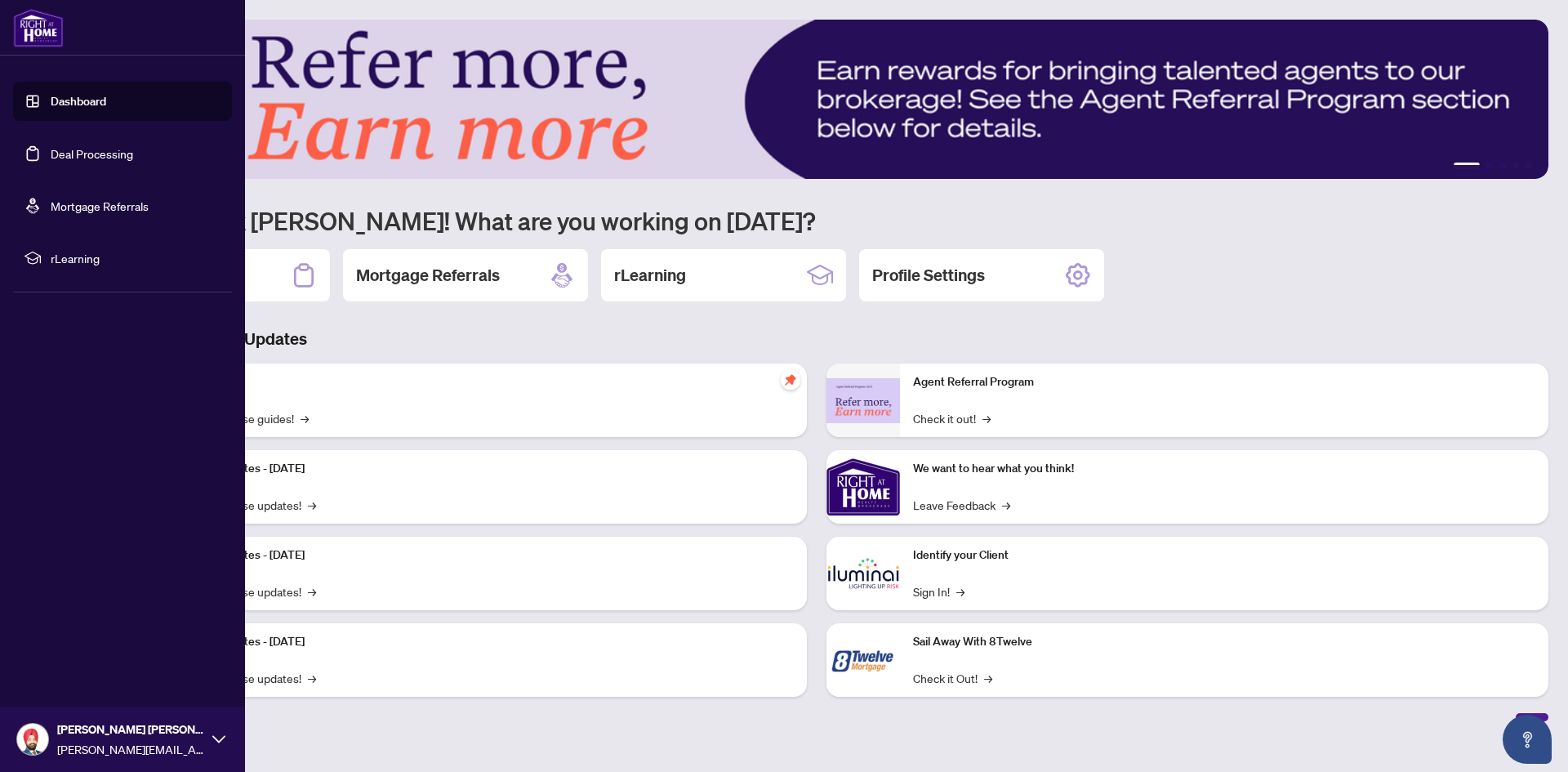
click at [71, 96] on link "Dashboard" at bounding box center [78, 100] width 55 height 14
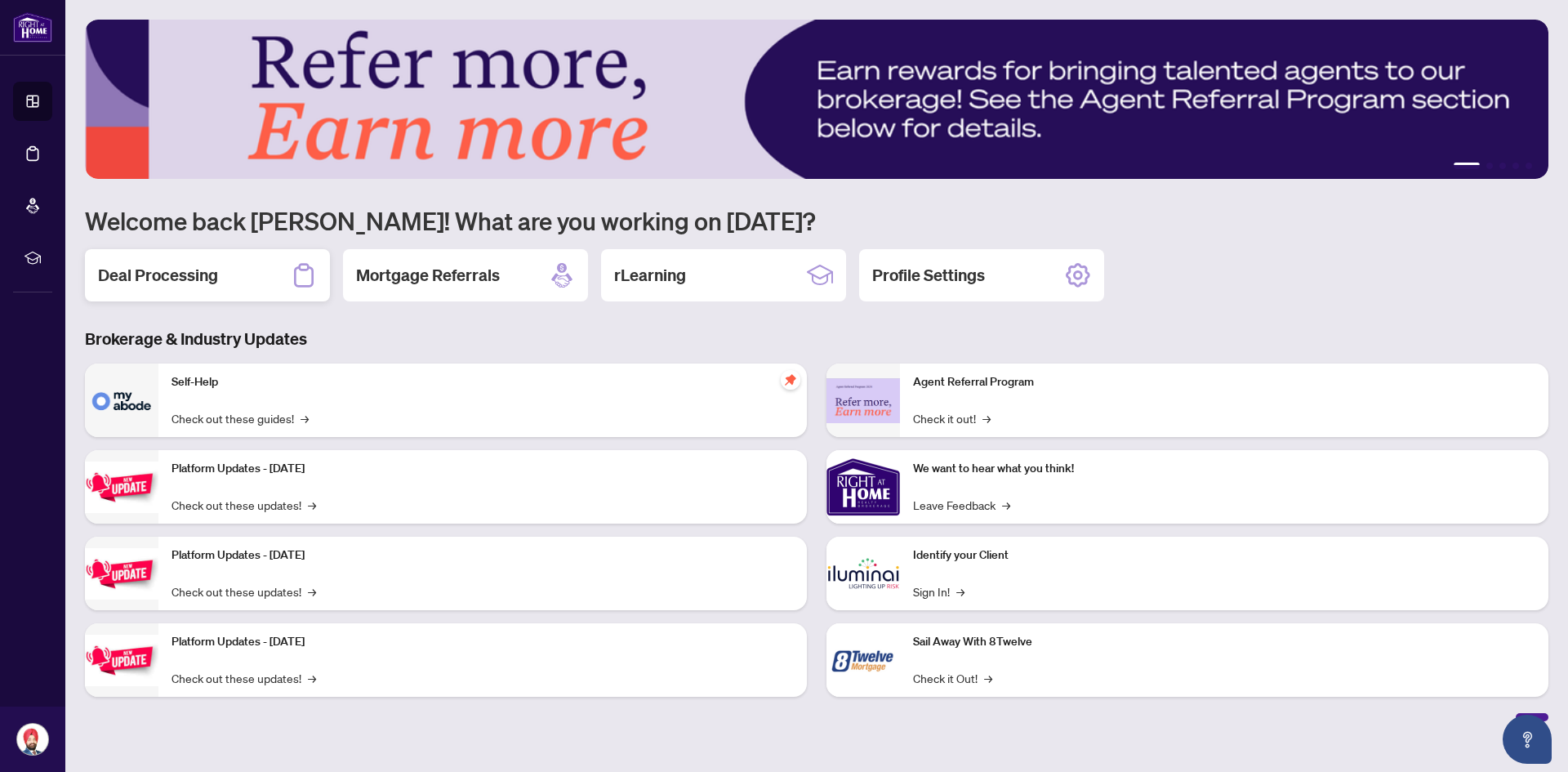
click at [178, 263] on h2 "Deal Processing" at bounding box center [158, 275] width 120 height 23
